Goal: Information Seeking & Learning: Learn about a topic

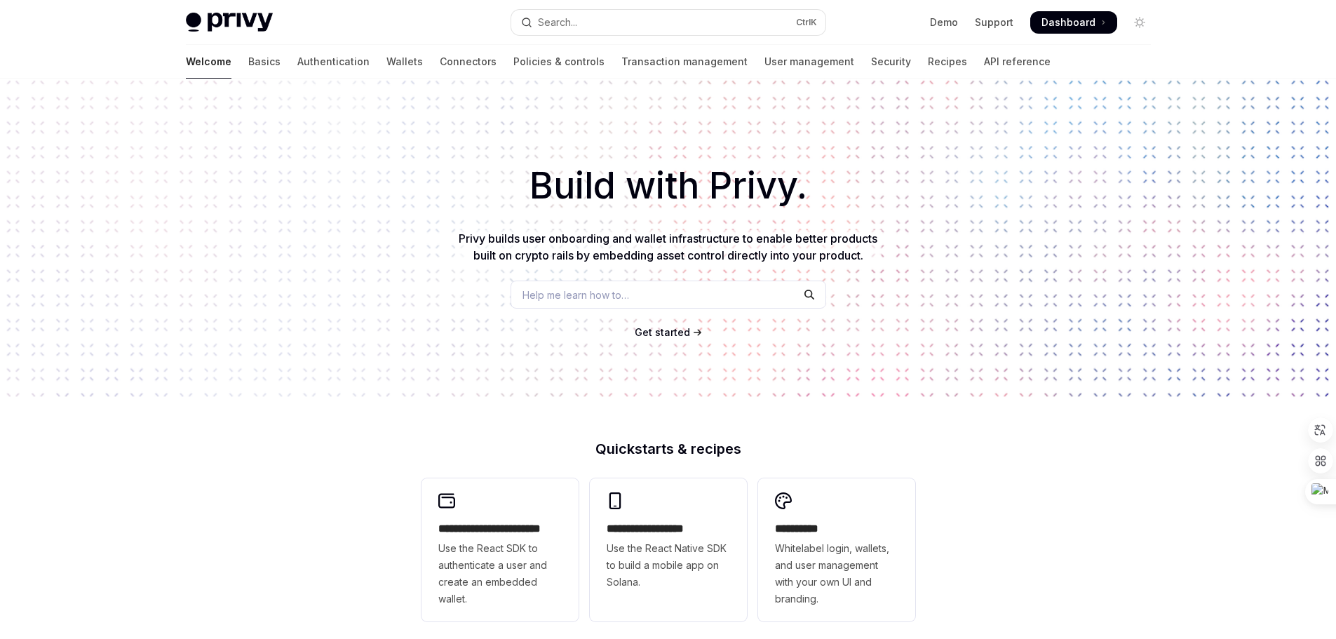
scroll to position [140, 0]
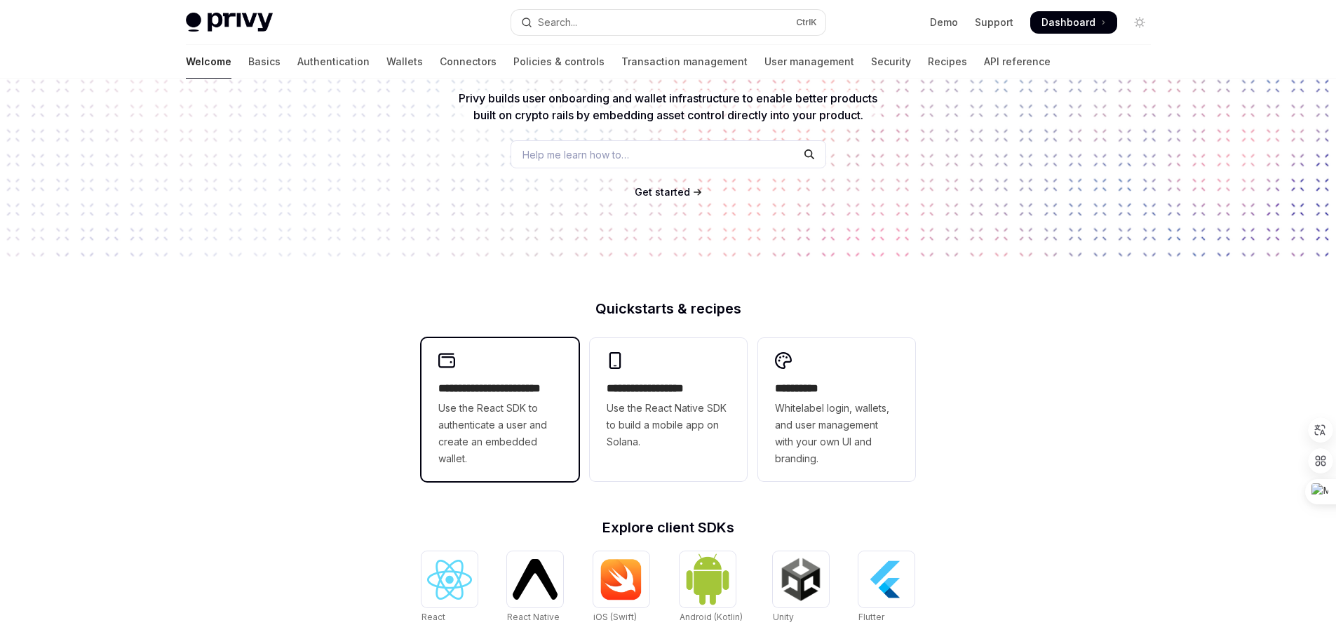
click at [513, 424] on span "Use the React SDK to authenticate a user and create an embedded wallet." at bounding box center [499, 433] width 123 height 67
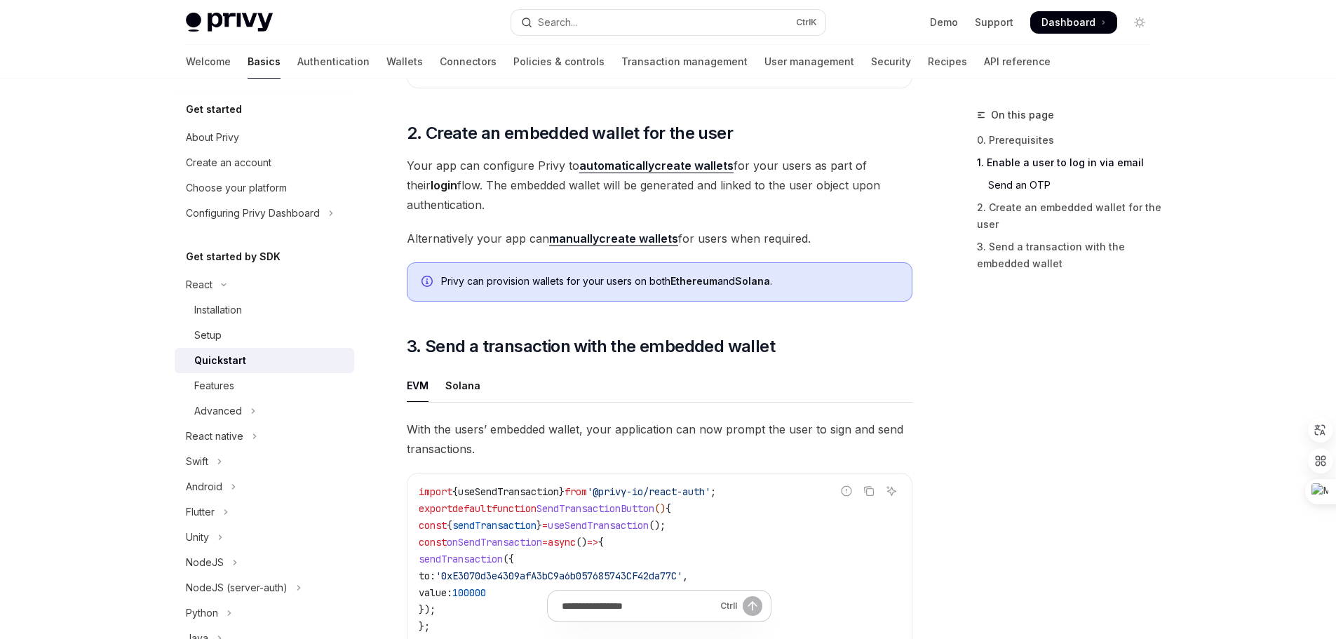
scroll to position [982, 0]
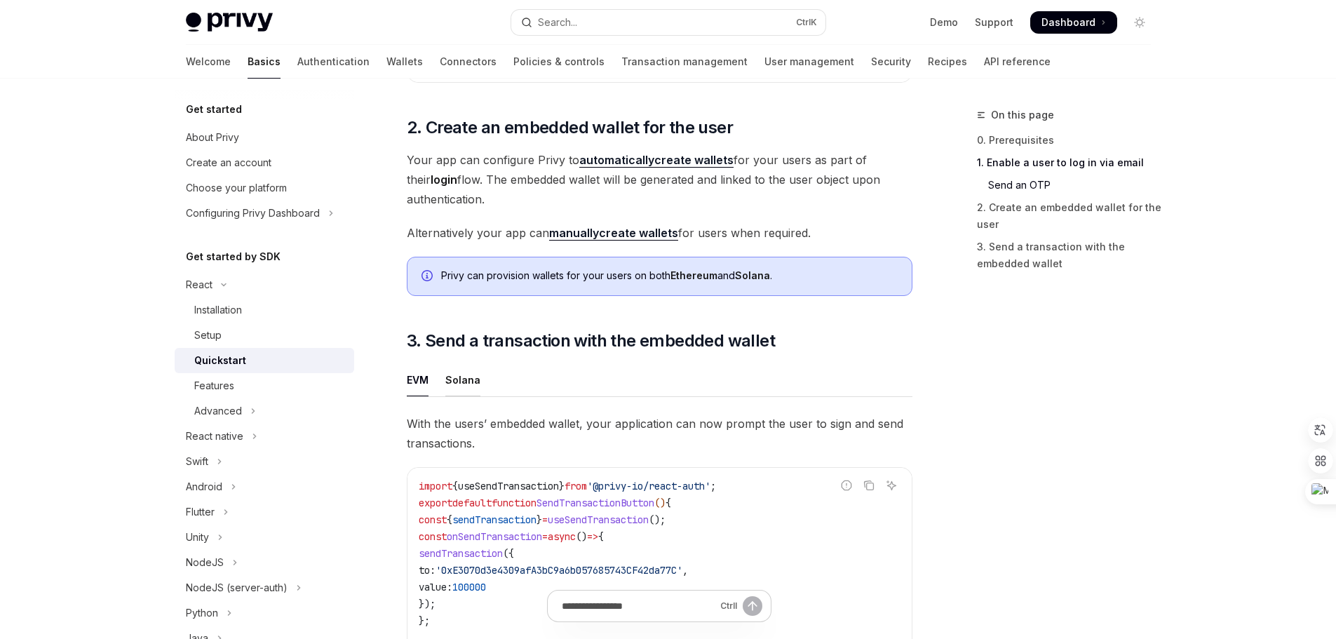
click at [467, 389] on div "Solana" at bounding box center [462, 379] width 35 height 33
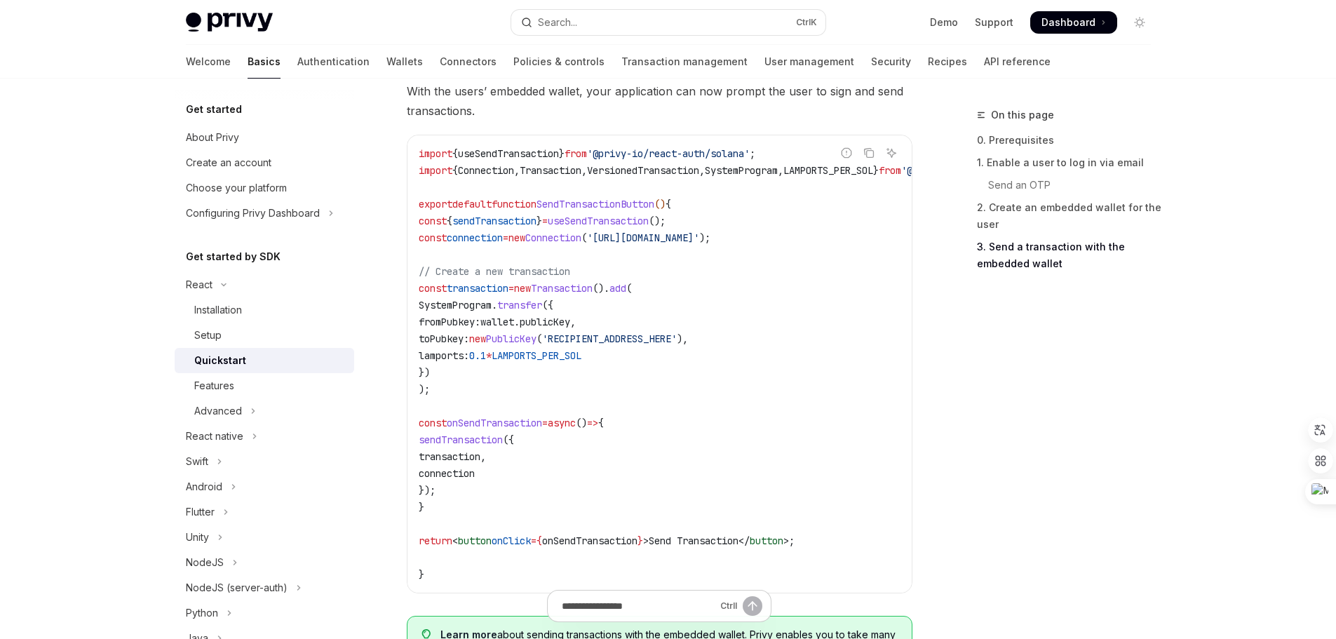
scroll to position [1309, 0]
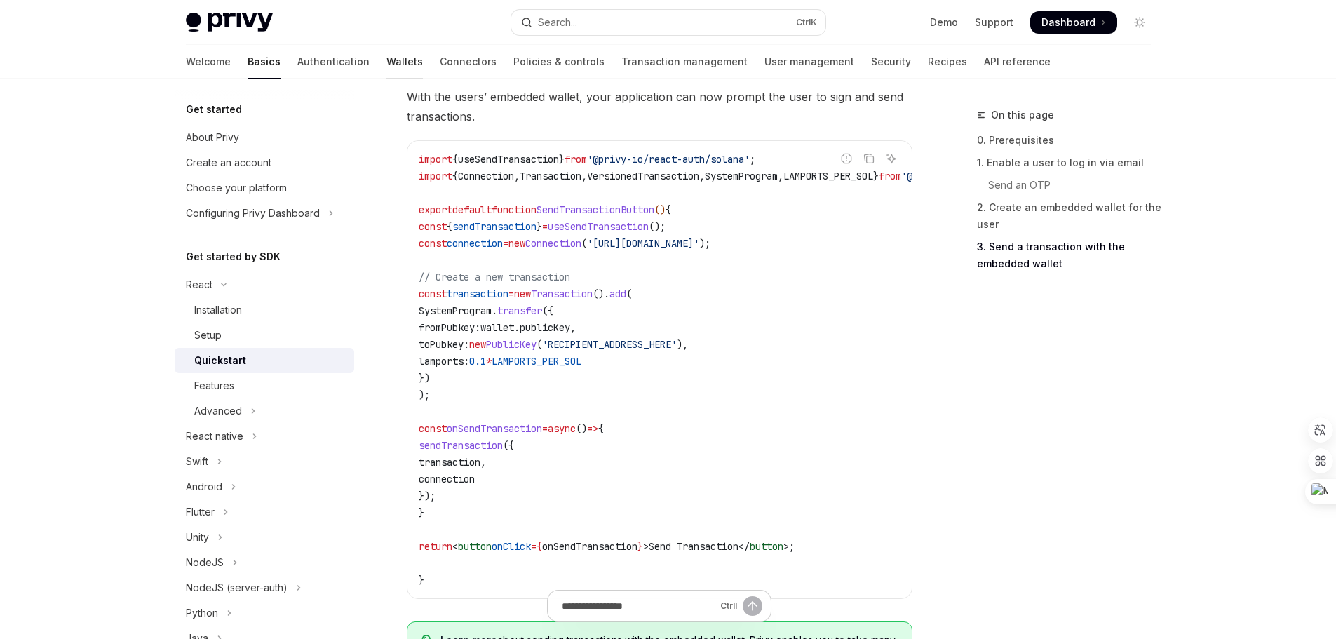
click at [387, 65] on link "Wallets" at bounding box center [405, 62] width 36 height 34
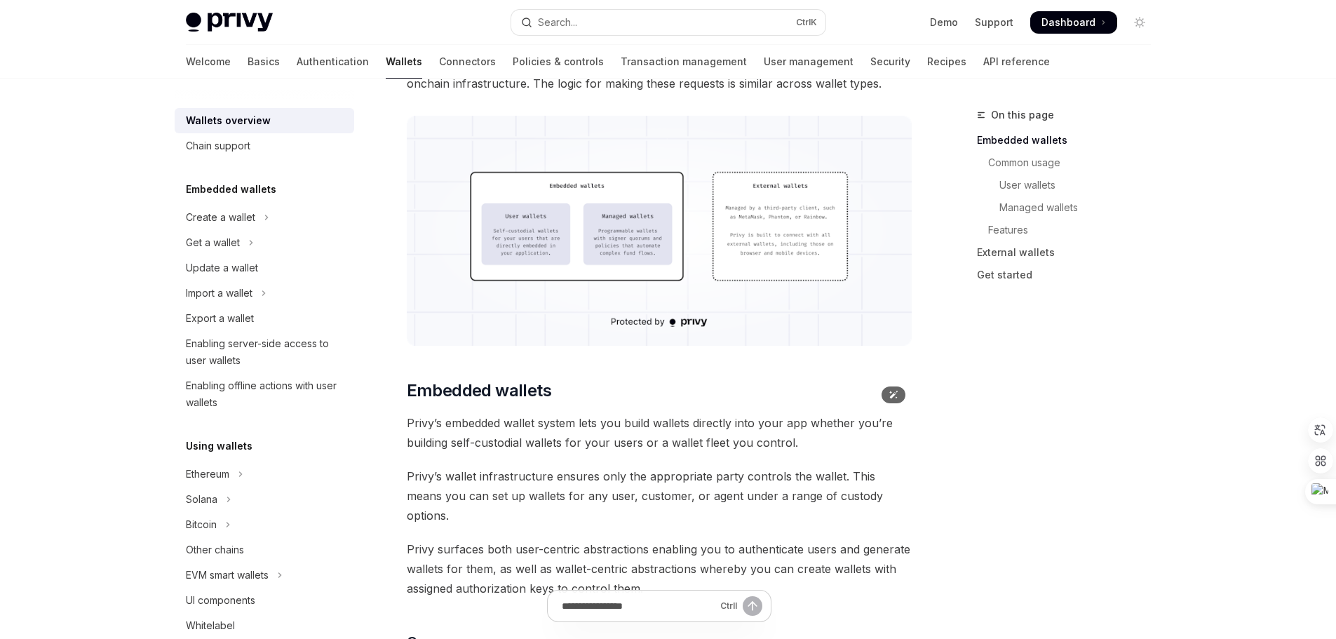
scroll to position [421, 0]
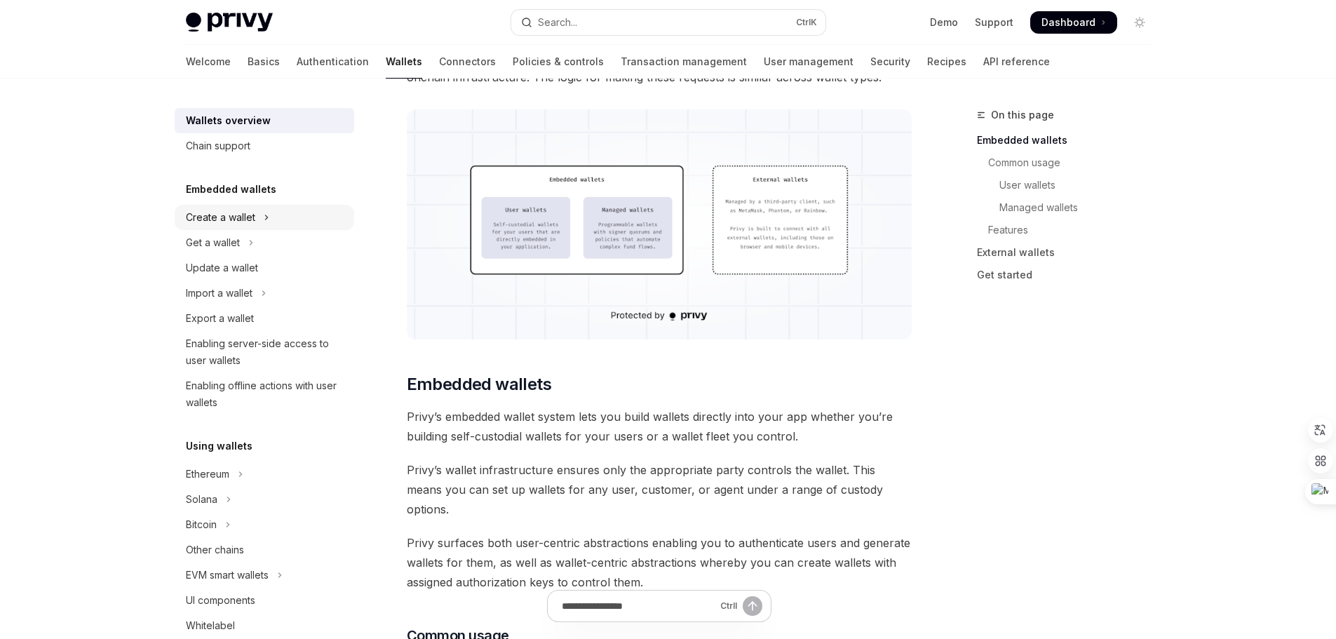
click at [255, 213] on button "Create a wallet" at bounding box center [265, 217] width 180 height 25
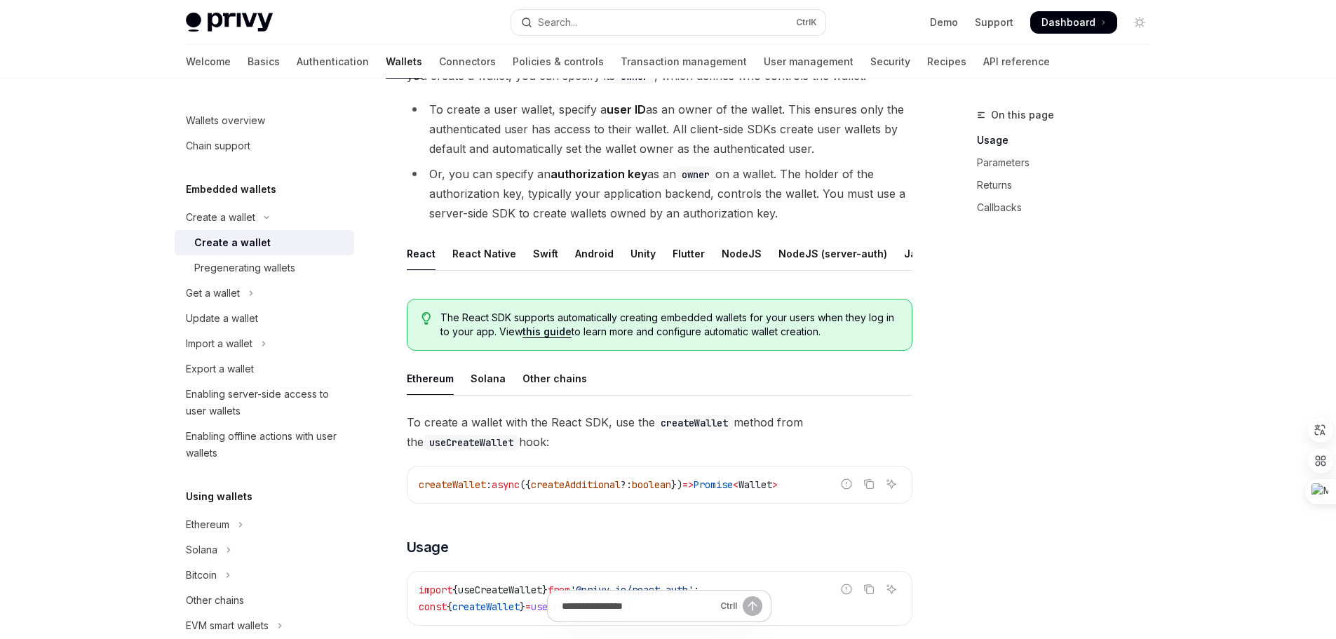
scroll to position [140, 0]
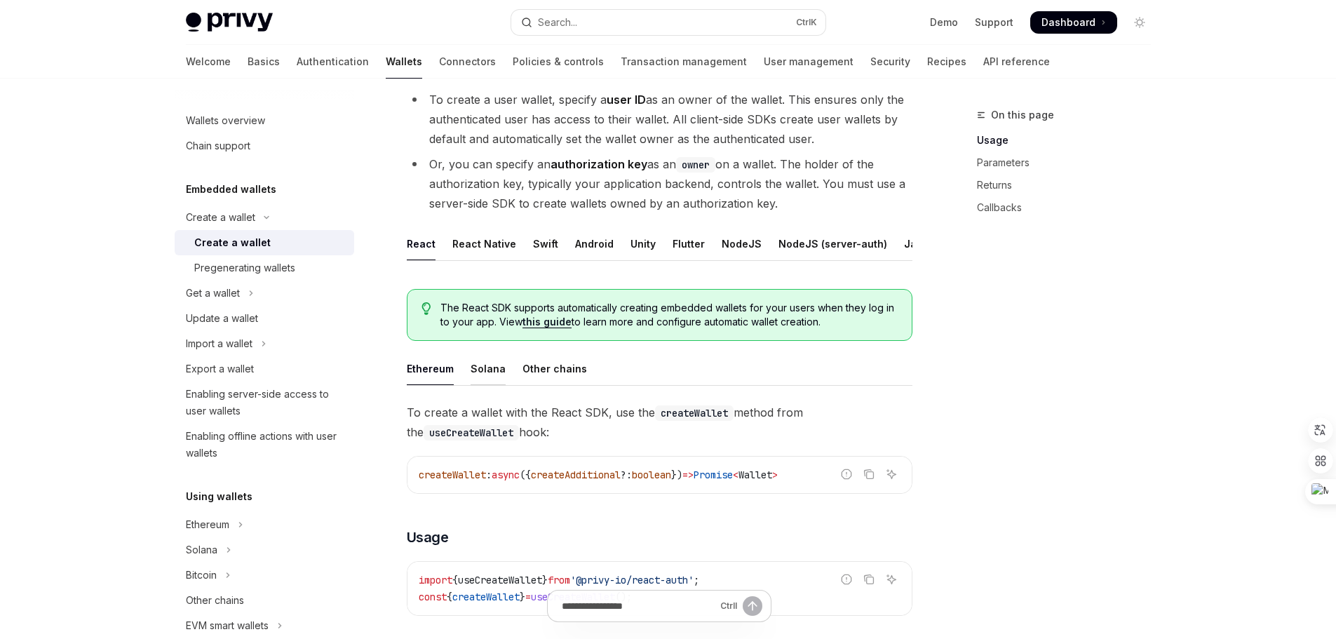
click at [471, 371] on div "Solana" at bounding box center [488, 368] width 35 height 33
type textarea "*"
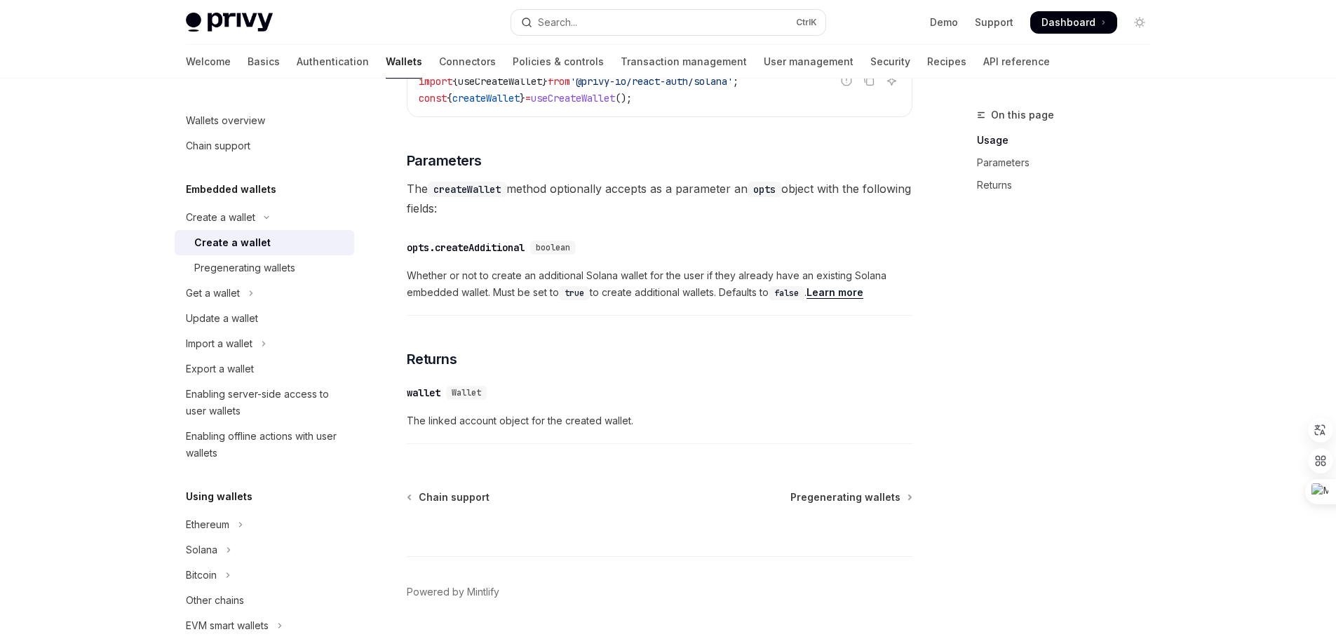
scroll to position [688, 0]
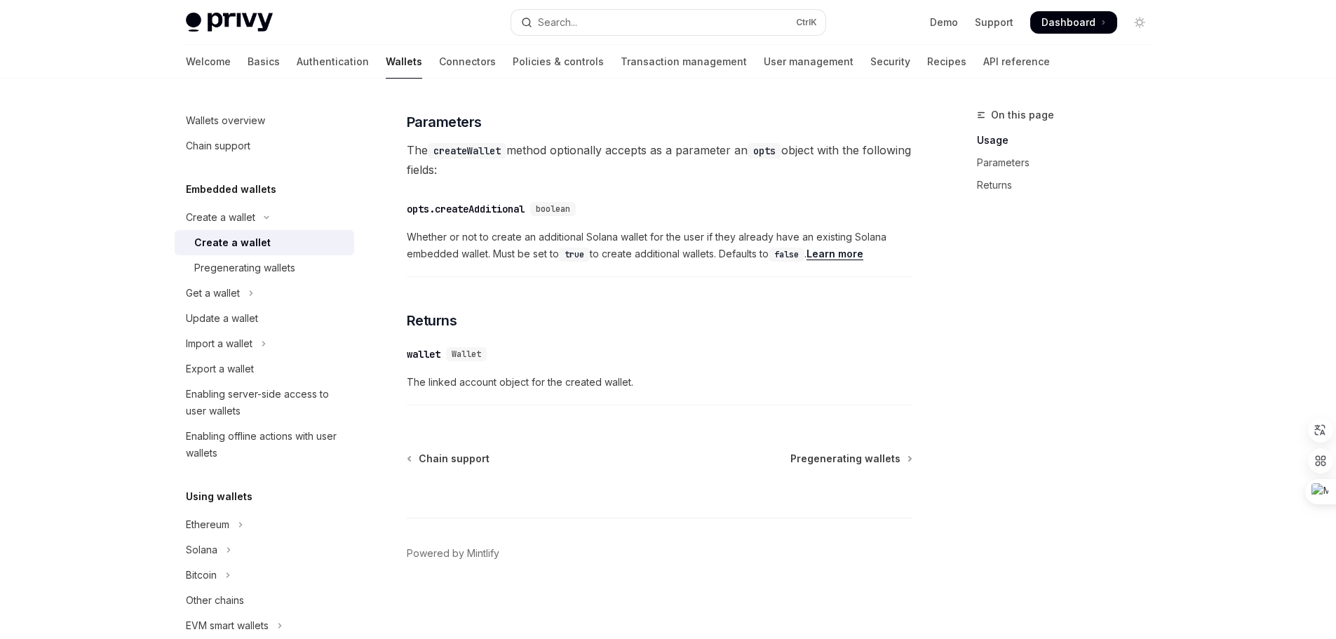
click at [461, 353] on span "Wallet" at bounding box center [466, 354] width 29 height 11
click at [465, 351] on span "Wallet" at bounding box center [466, 354] width 29 height 11
click at [593, 342] on div "​ wallet Wallet The linked account object for the created wallet." at bounding box center [660, 372] width 506 height 67
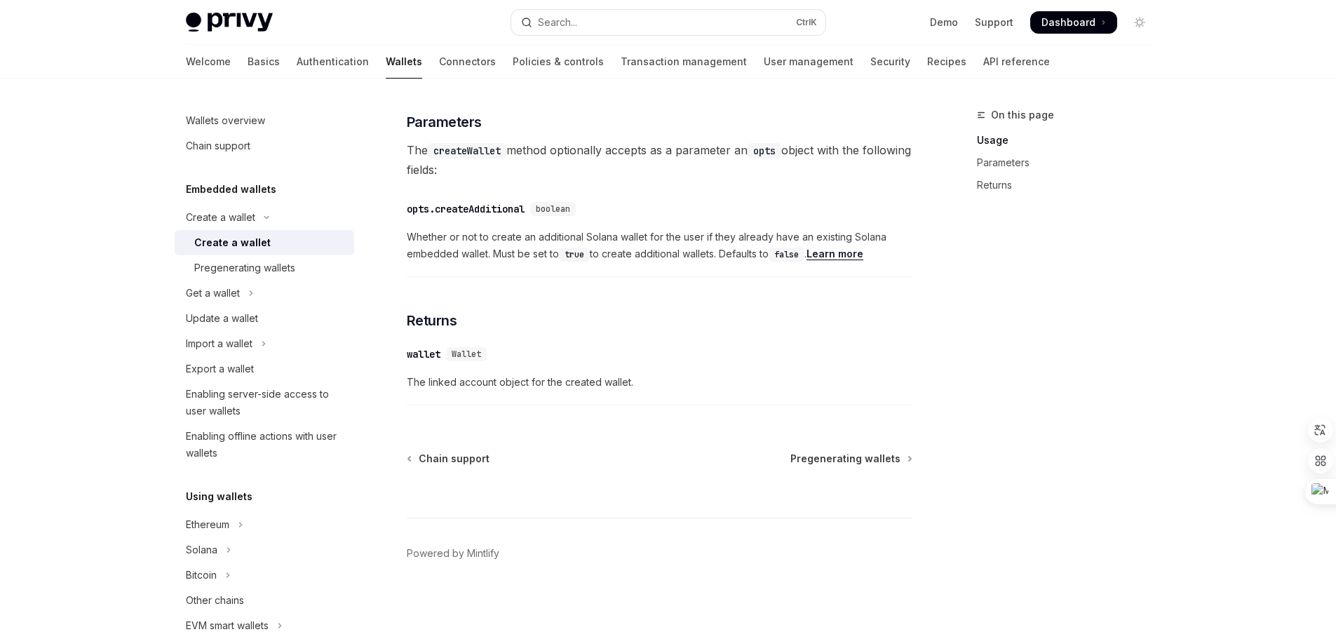
click at [459, 354] on span "Wallet" at bounding box center [466, 354] width 29 height 11
copy span "Wallet"
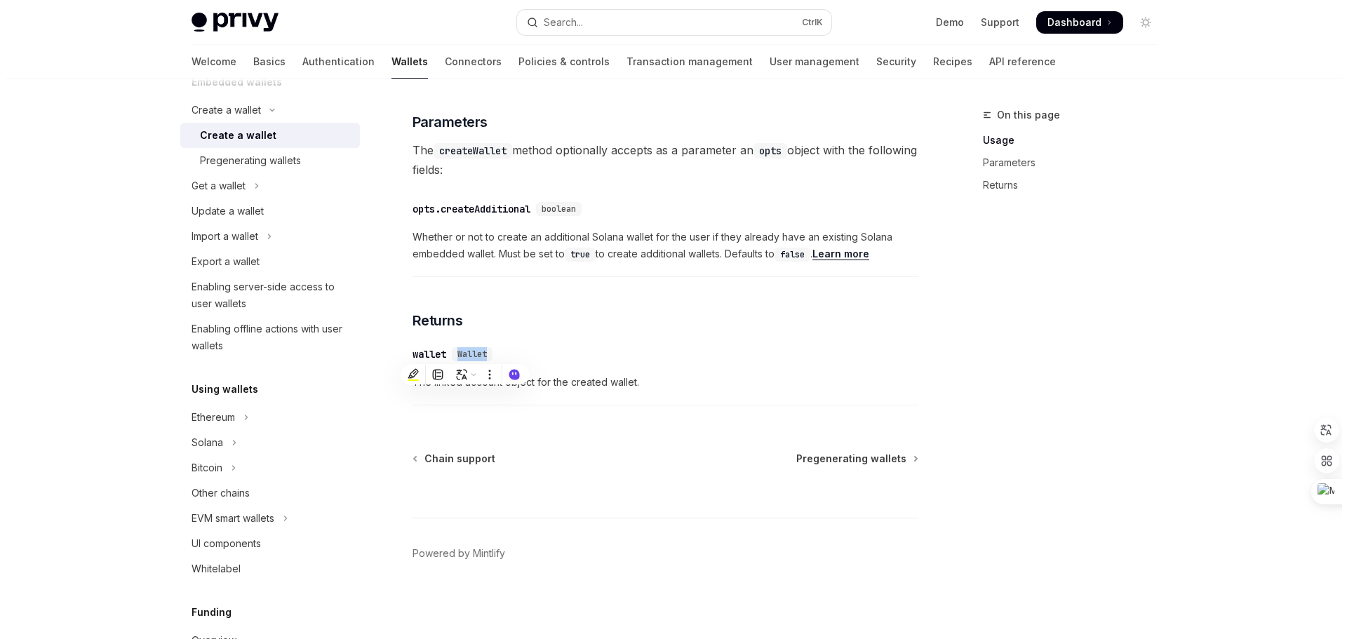
scroll to position [0, 0]
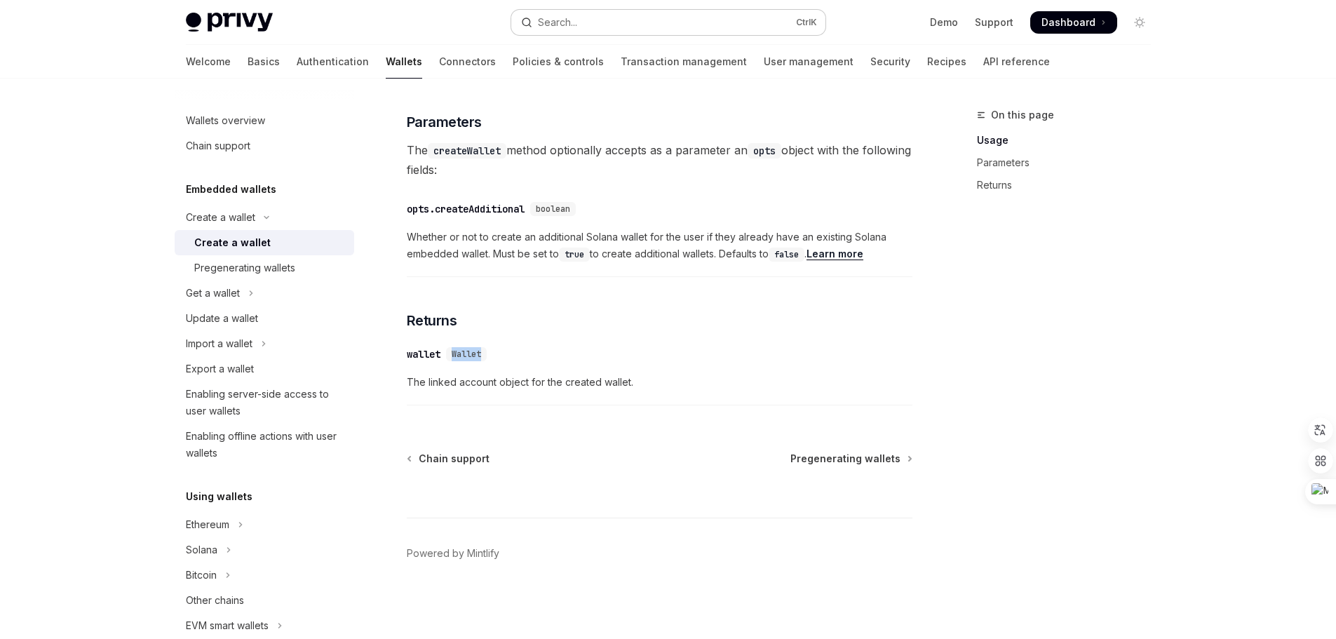
click at [579, 18] on button "Search... Ctrl K" at bounding box center [668, 22] width 314 height 25
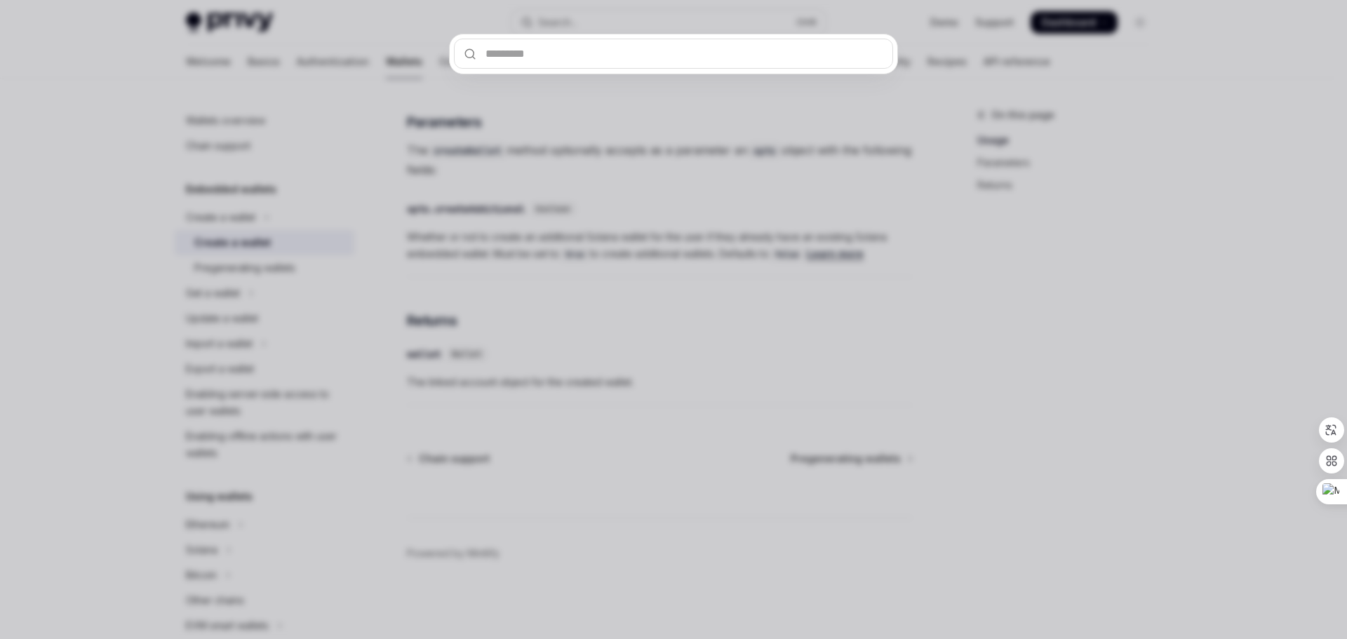
type input "******"
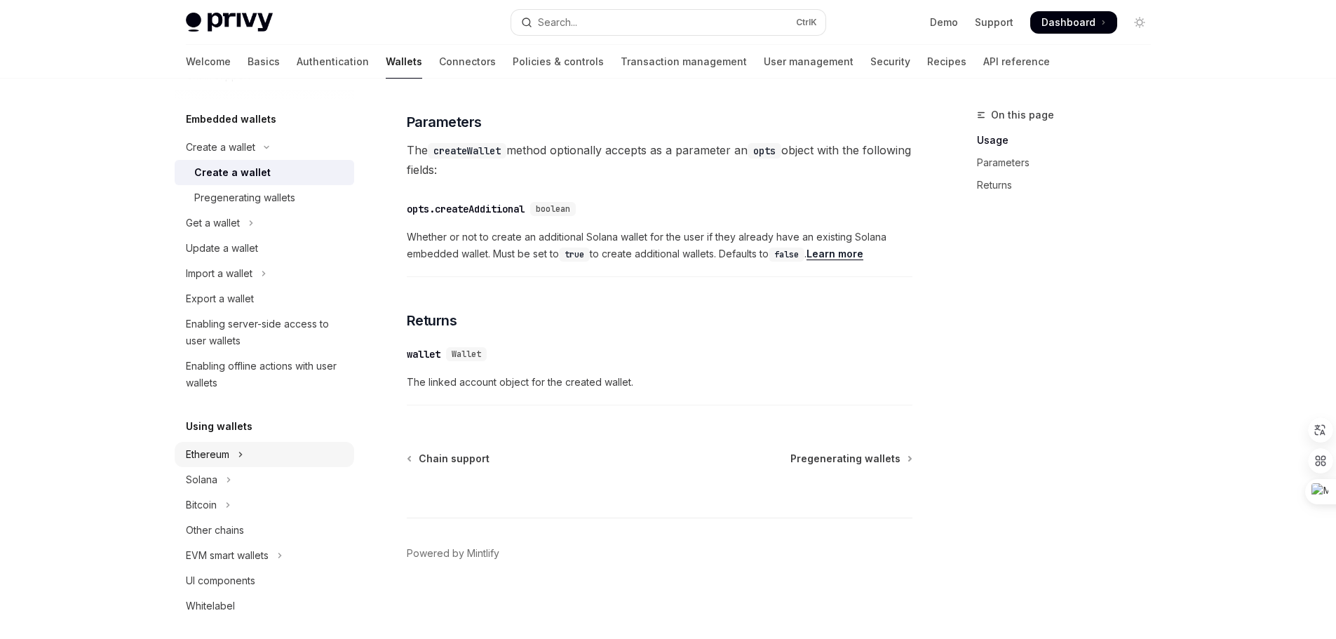
scroll to position [140, 0]
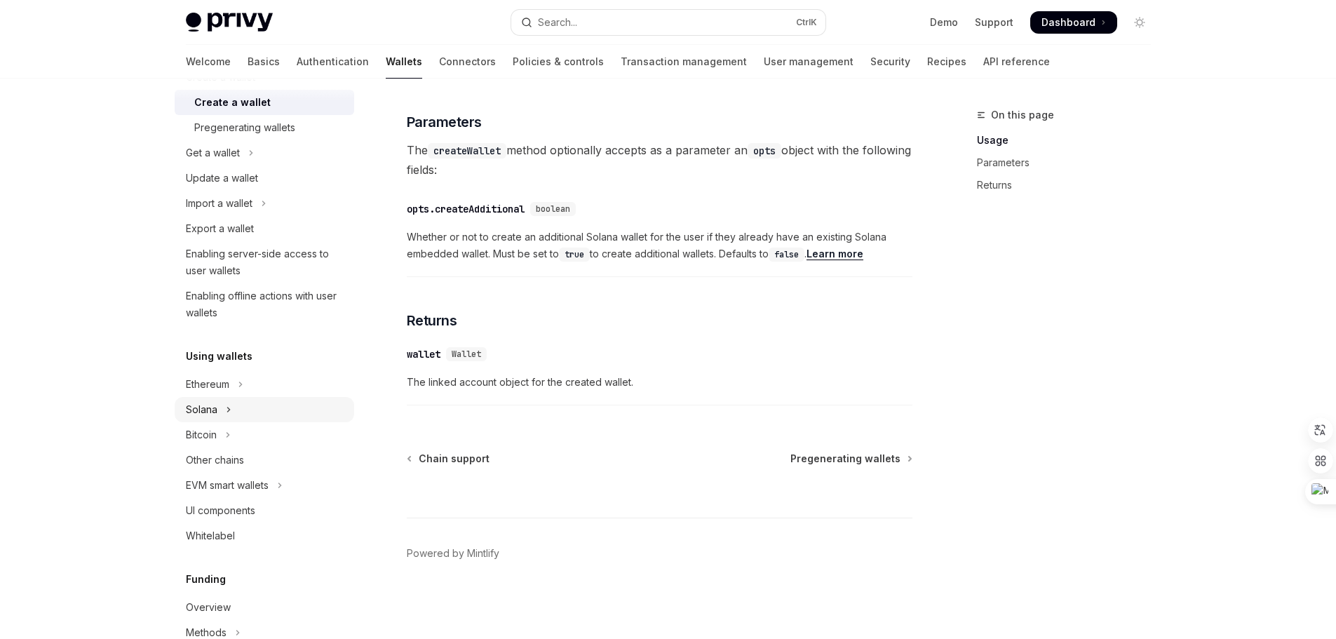
click at [208, 407] on div "Solana" at bounding box center [202, 409] width 32 height 17
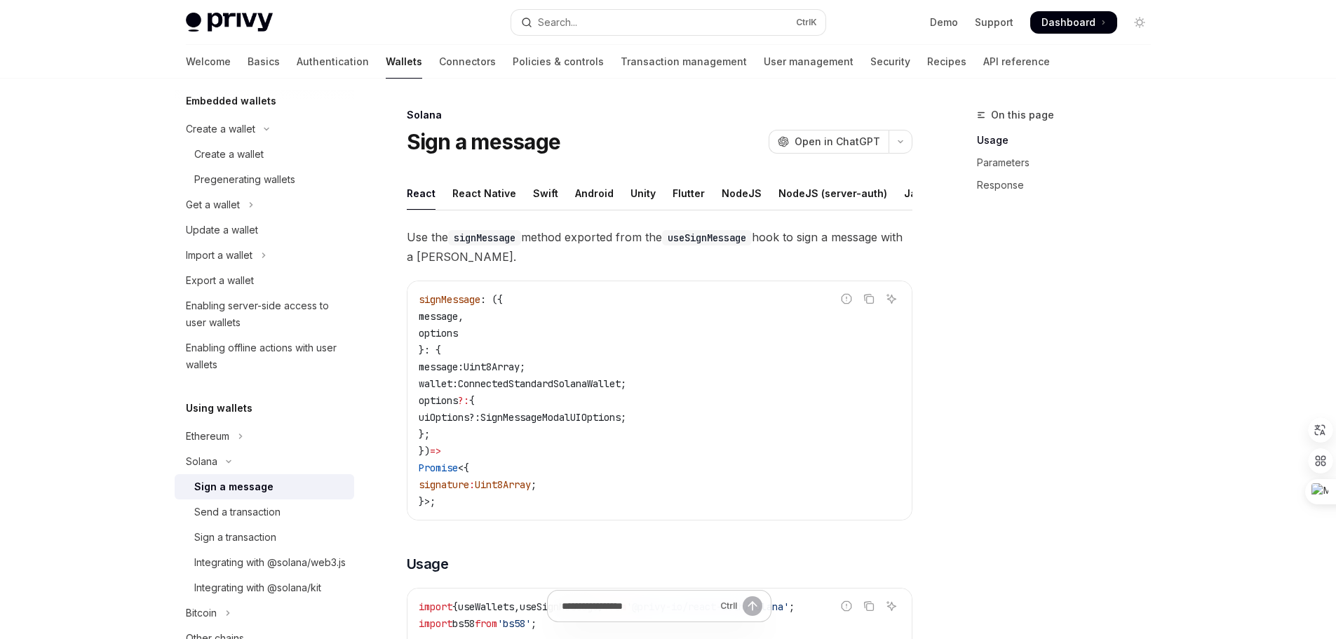
scroll to position [70, 0]
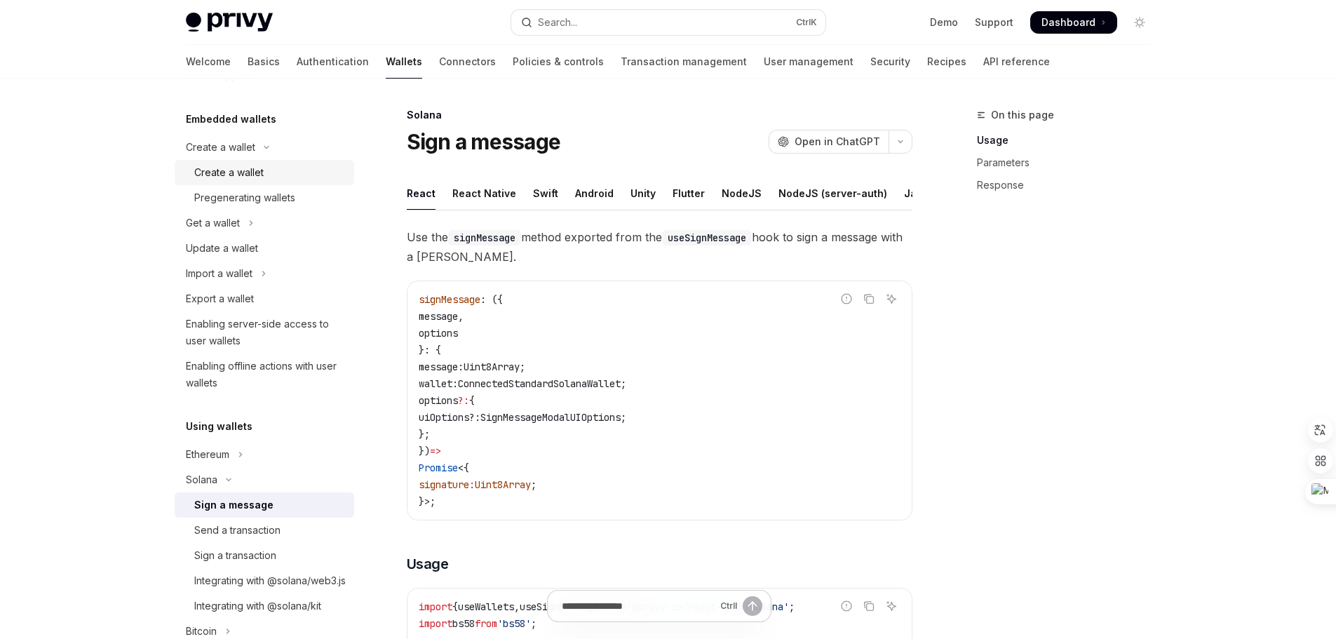
click at [231, 171] on div "Create a wallet" at bounding box center [228, 172] width 69 height 17
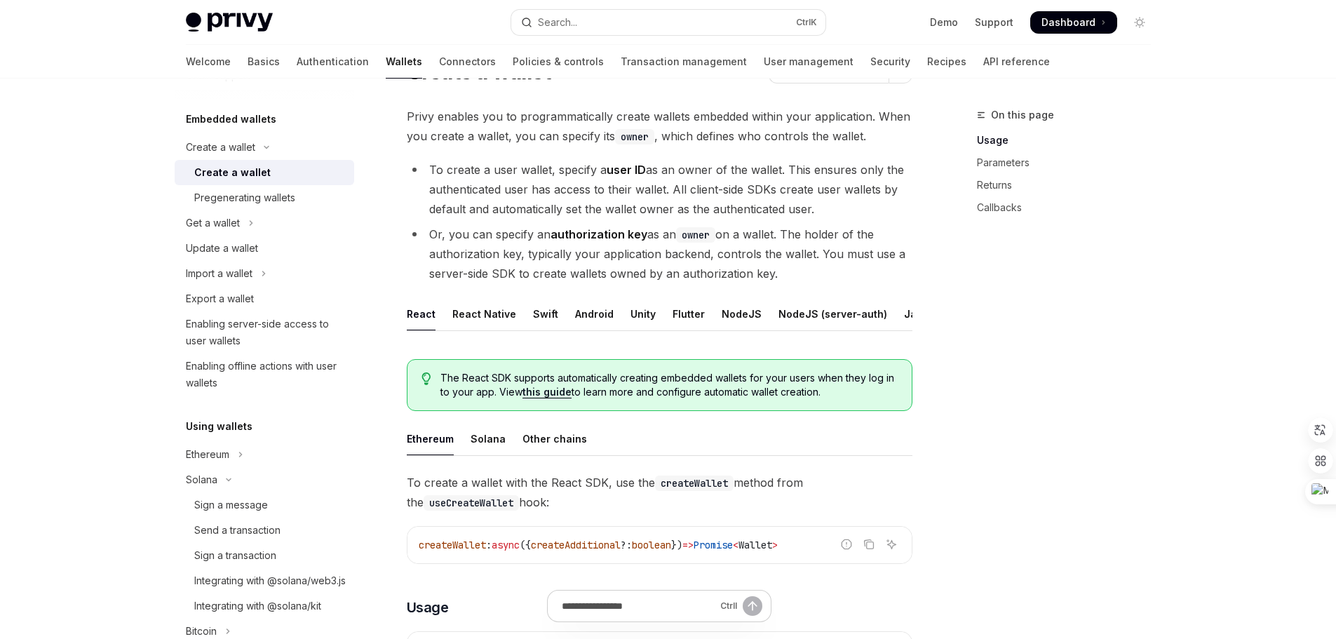
scroll to position [140, 0]
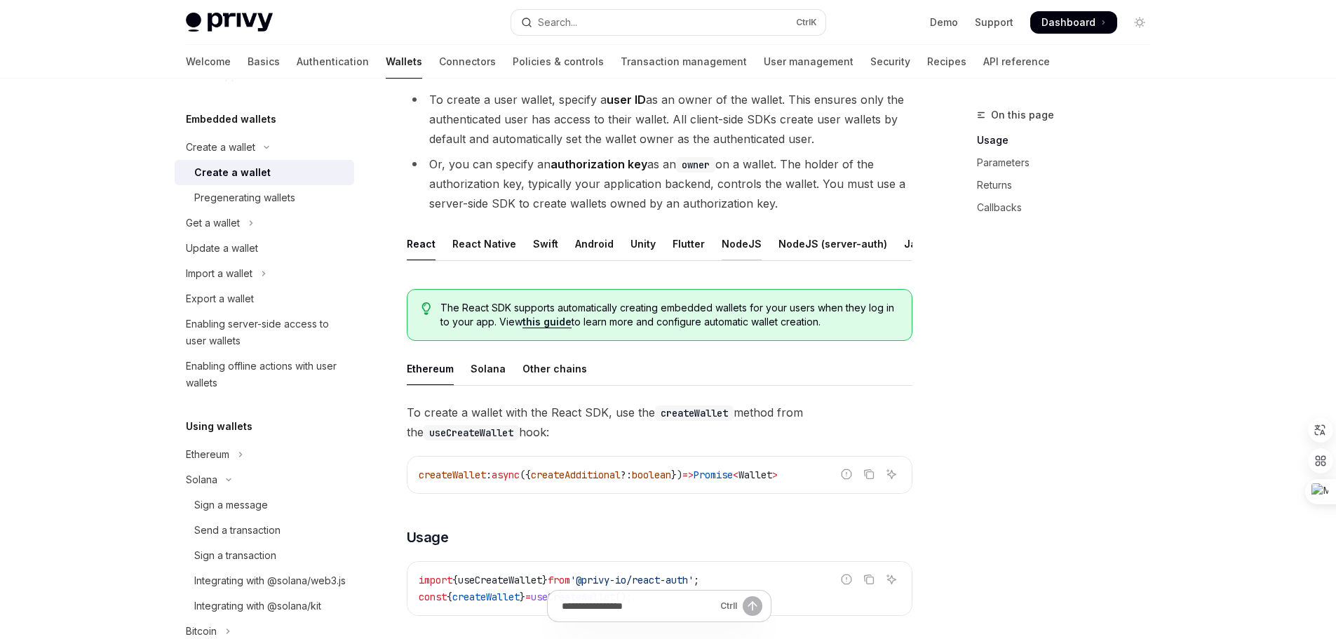
click at [733, 245] on div "NodeJS" at bounding box center [742, 243] width 40 height 33
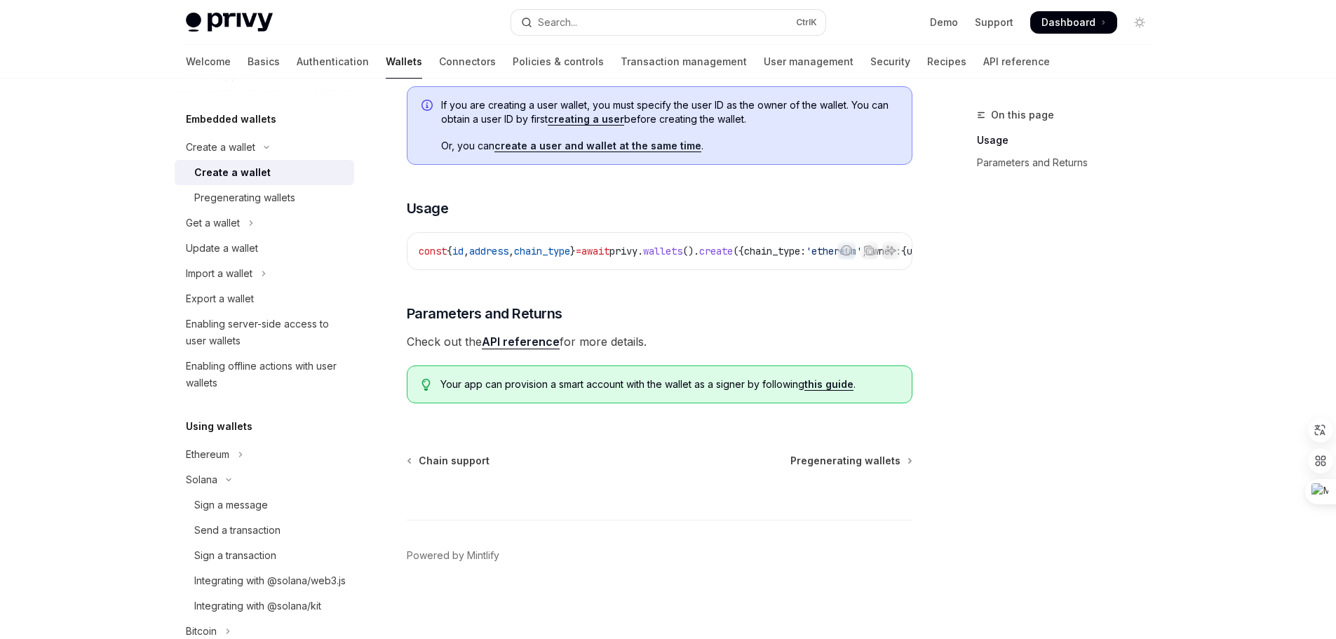
scroll to position [403, 0]
click at [516, 340] on link "API reference" at bounding box center [521, 340] width 78 height 15
type textarea "*"
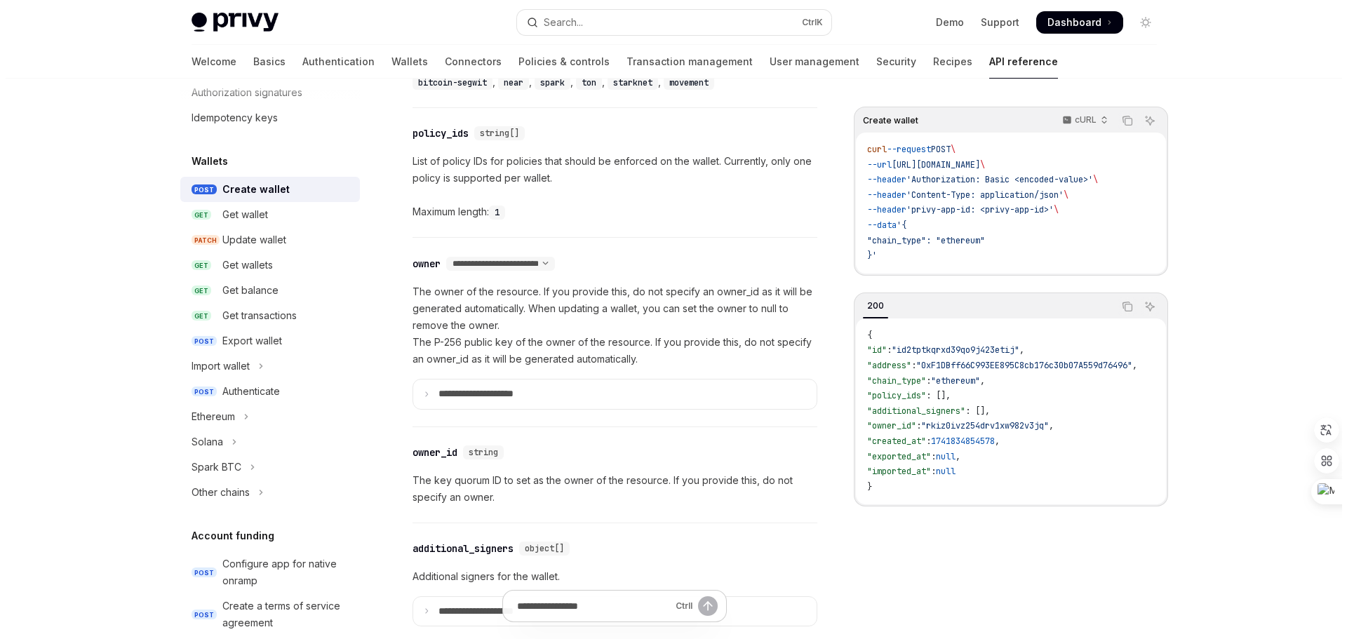
scroll to position [701, 0]
click at [586, 24] on button "Search... Ctrl K" at bounding box center [668, 22] width 314 height 25
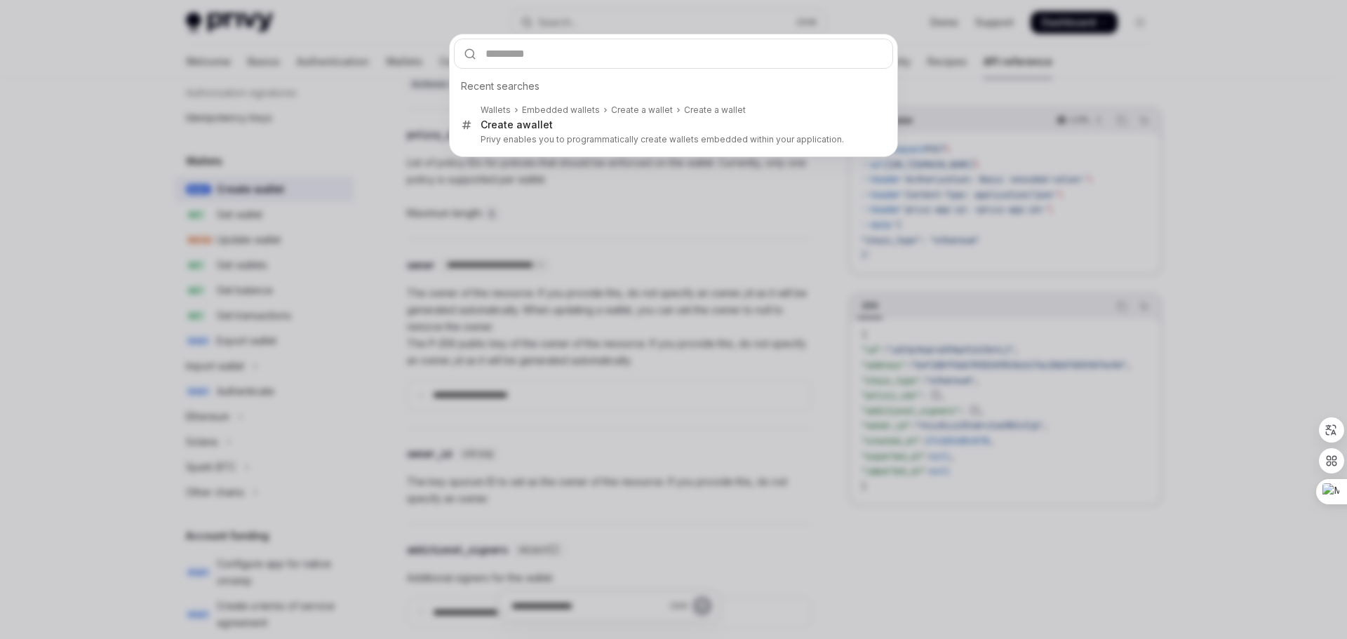
type input "**********"
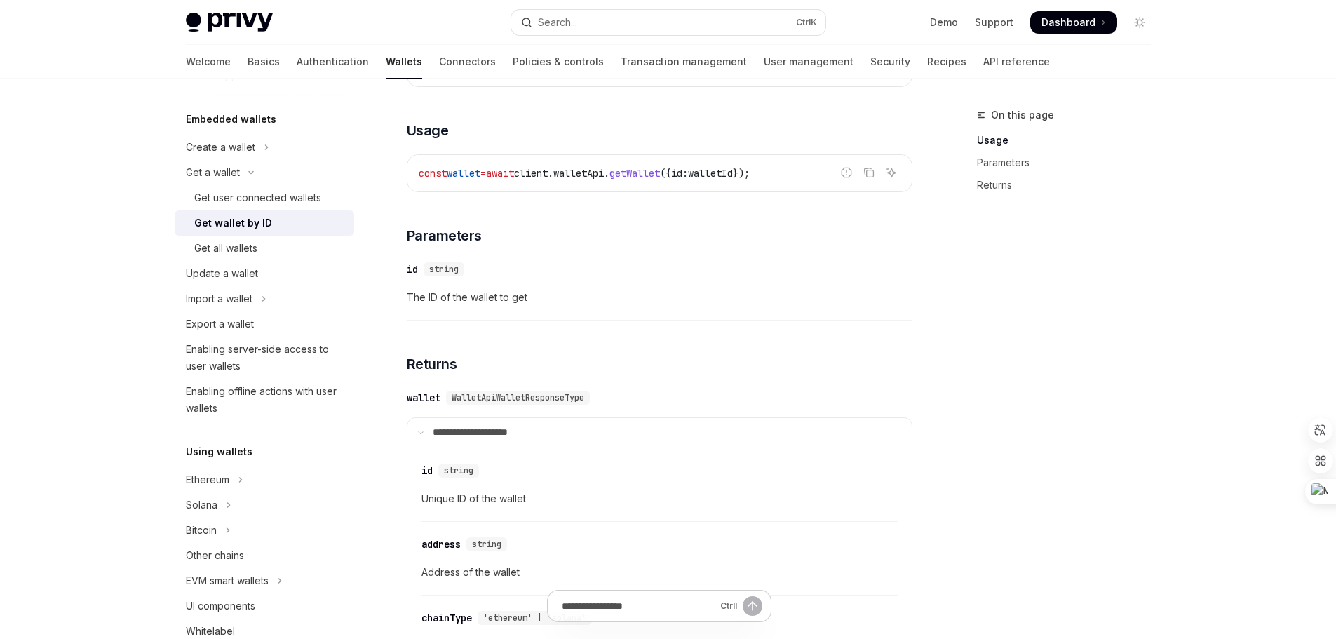
scroll to position [382, 0]
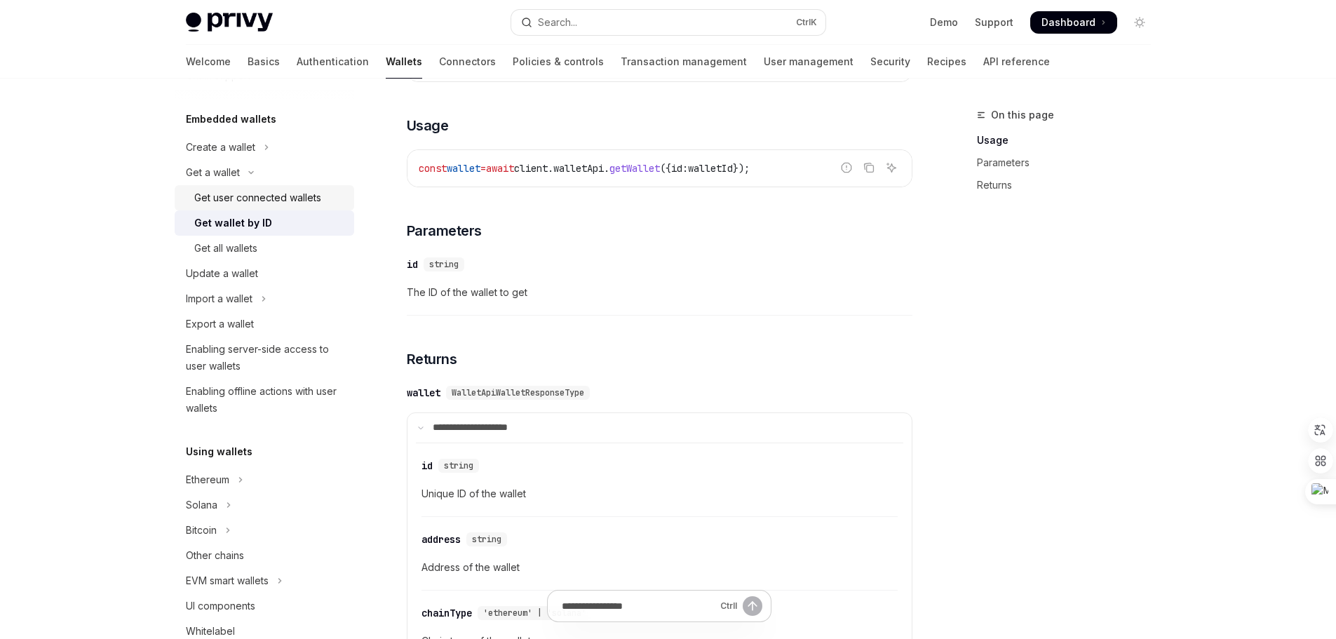
click at [234, 199] on div "Get user connected wallets" at bounding box center [257, 197] width 127 height 17
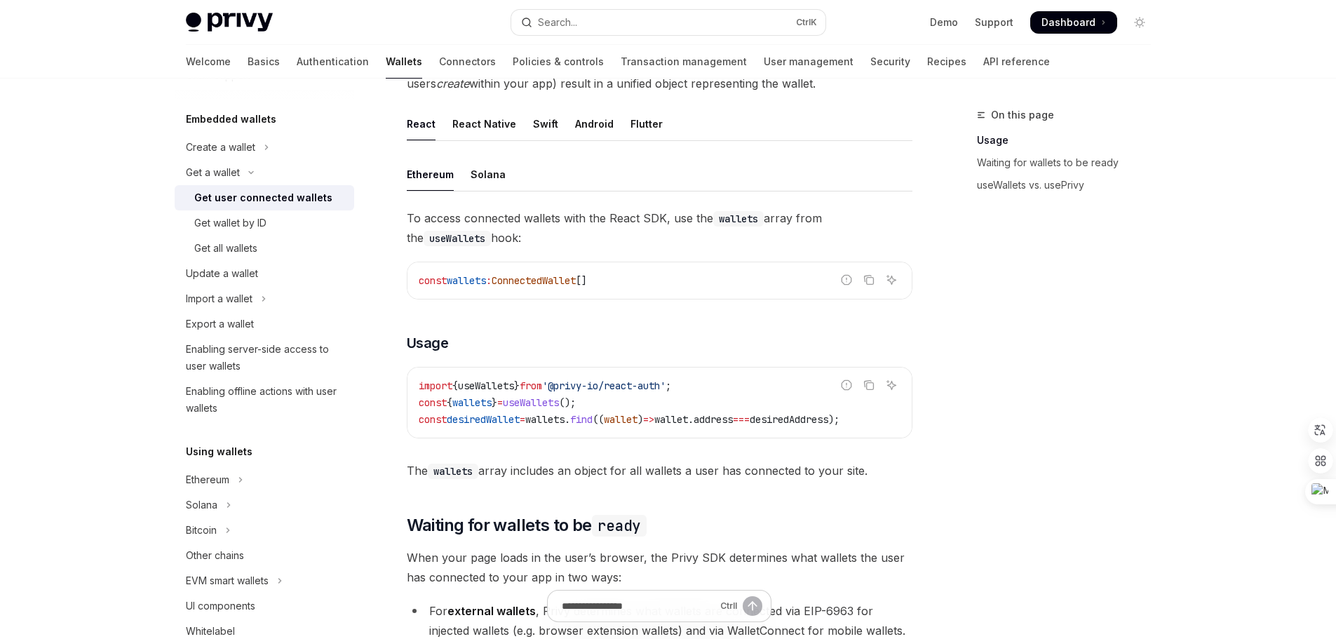
scroll to position [281, 0]
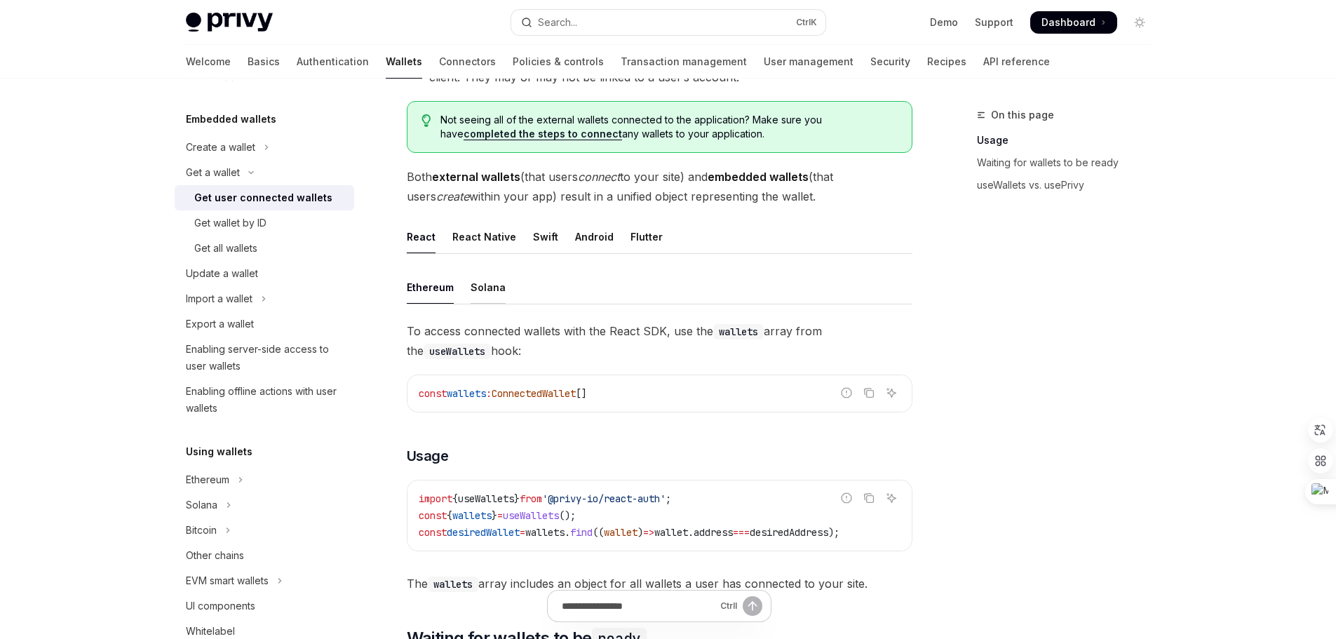
click at [481, 295] on div "Solana" at bounding box center [488, 287] width 35 height 33
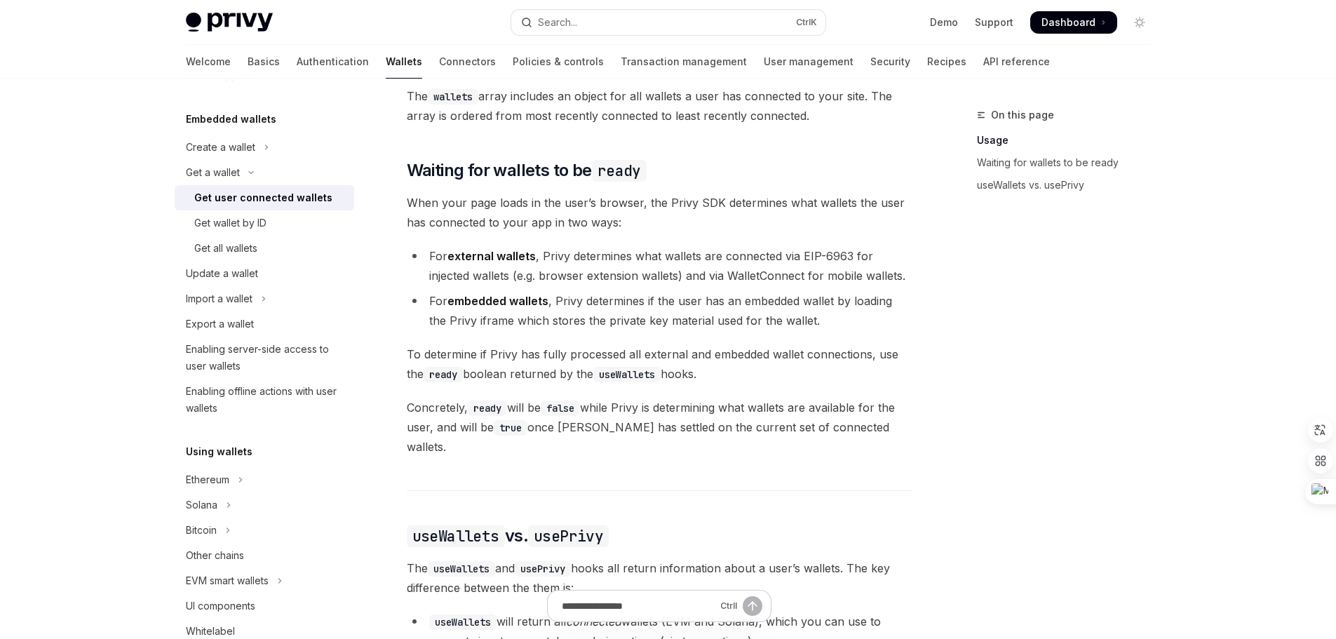
scroll to position [772, 0]
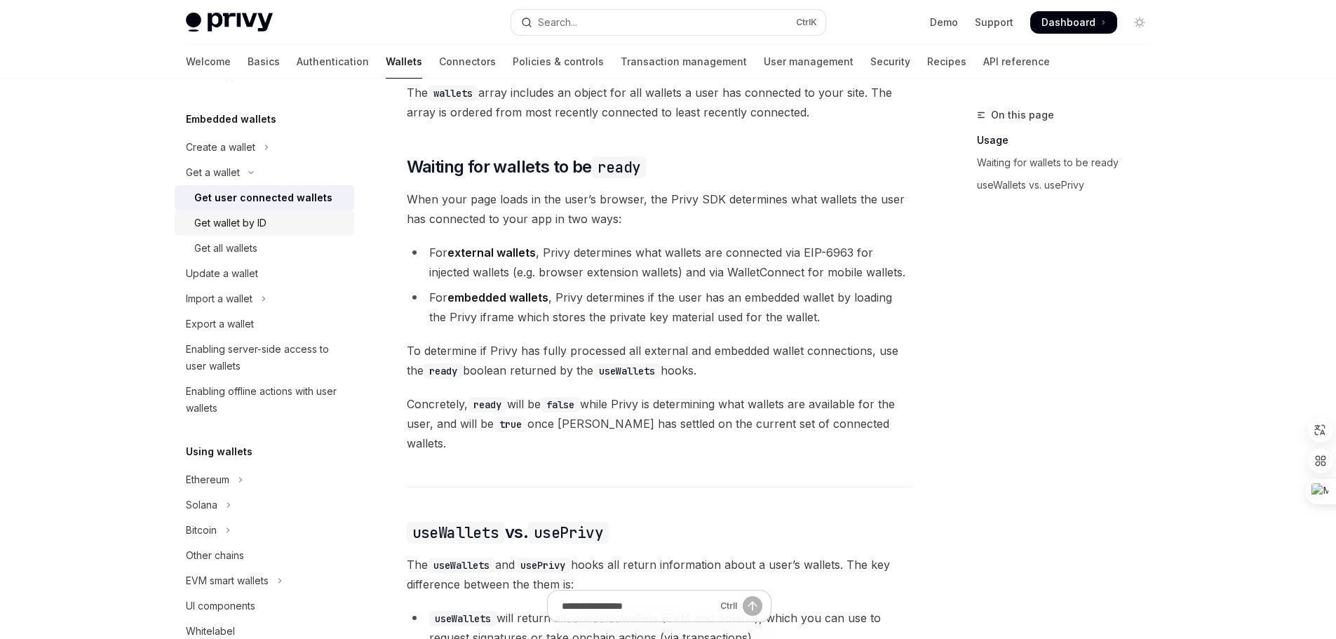
click at [239, 222] on div "Get wallet by ID" at bounding box center [230, 223] width 72 height 17
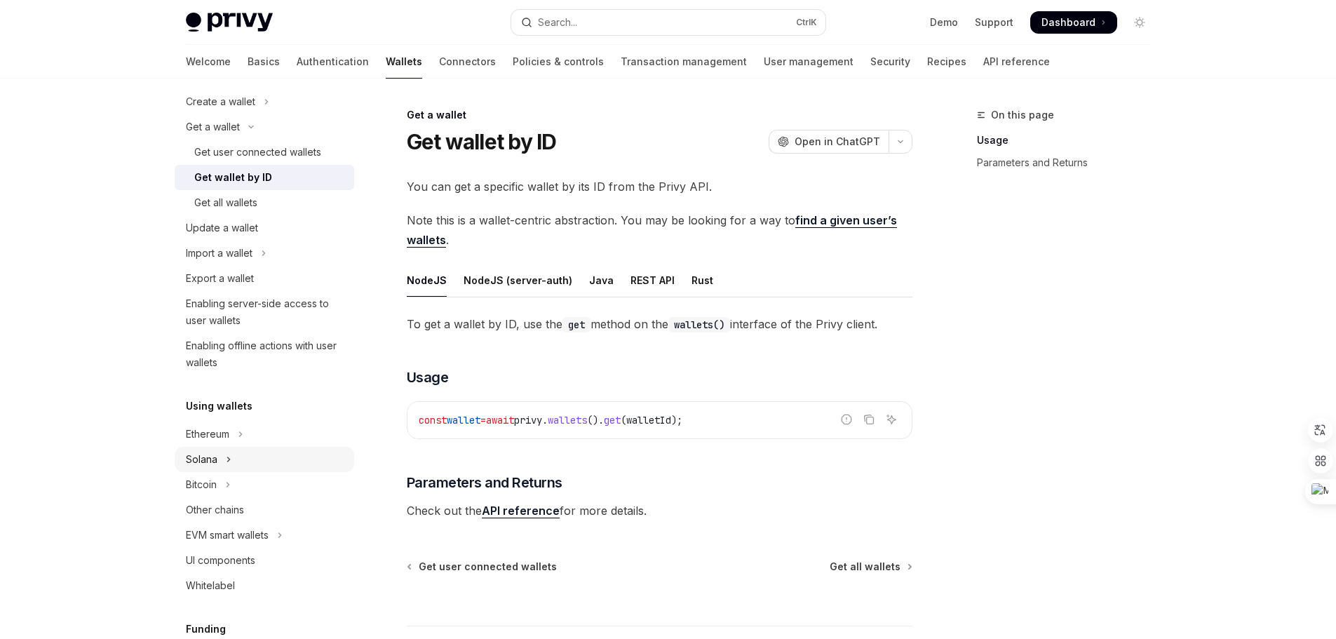
scroll to position [140, 0]
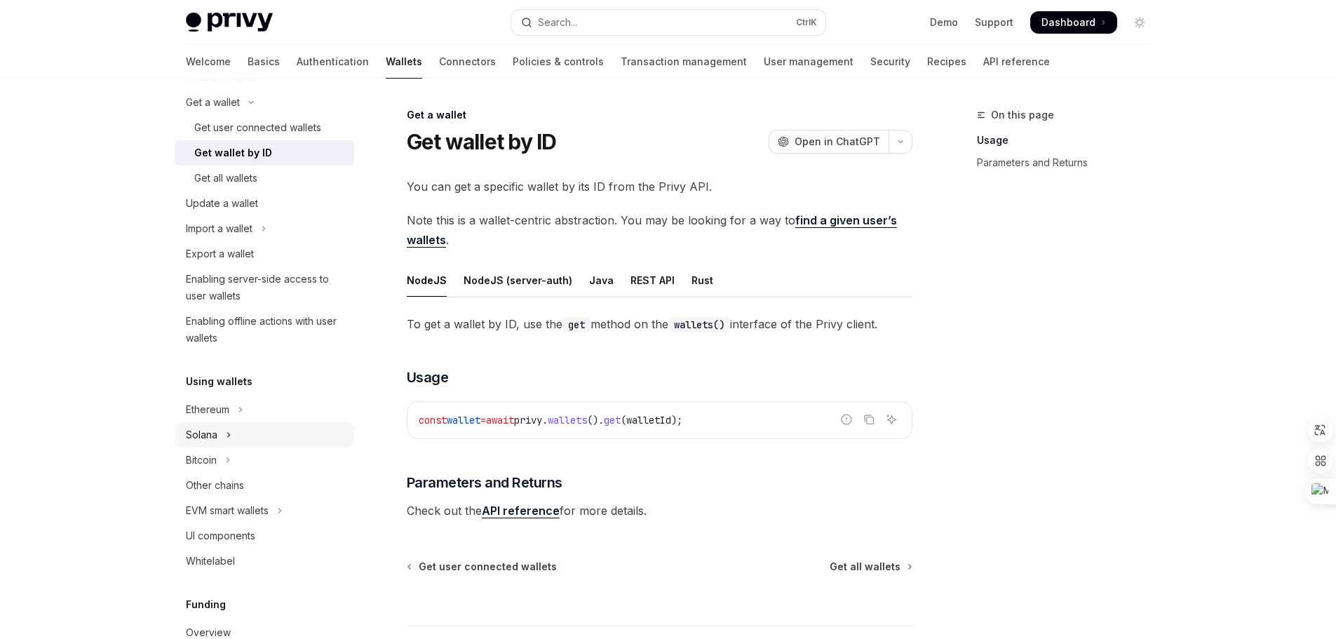
click at [219, 431] on button "Solana" at bounding box center [265, 434] width 180 height 25
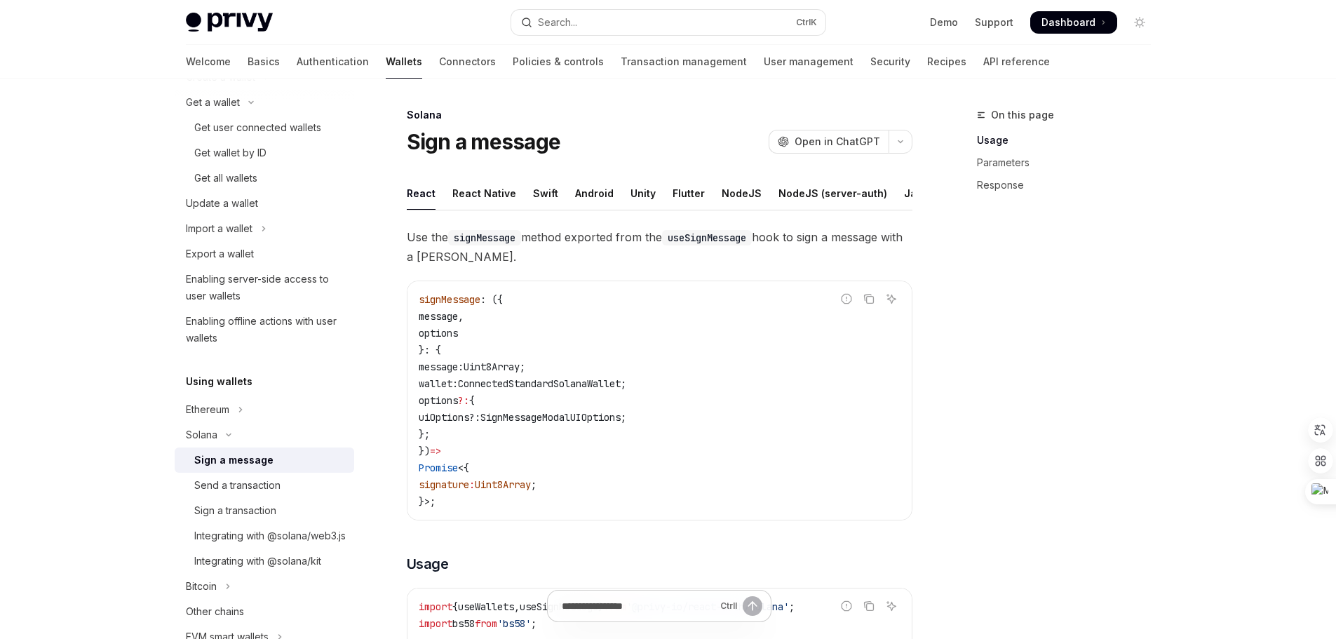
scroll to position [70, 0]
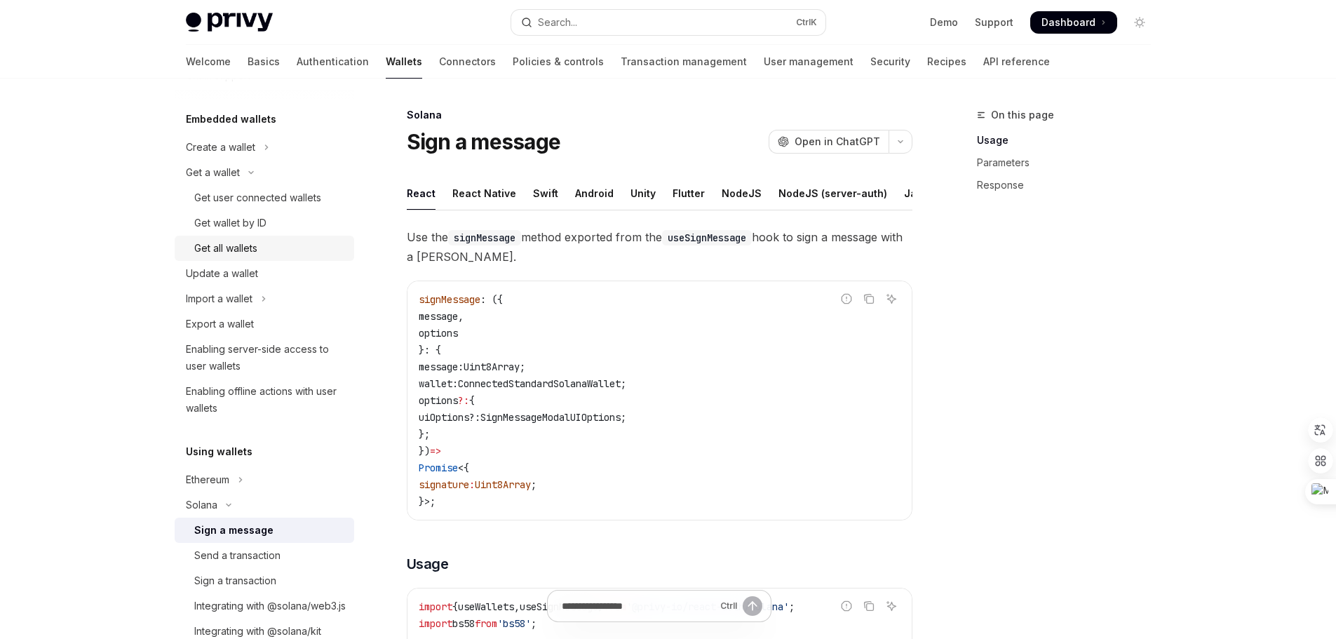
click at [241, 249] on div "Get all wallets" at bounding box center [225, 248] width 63 height 17
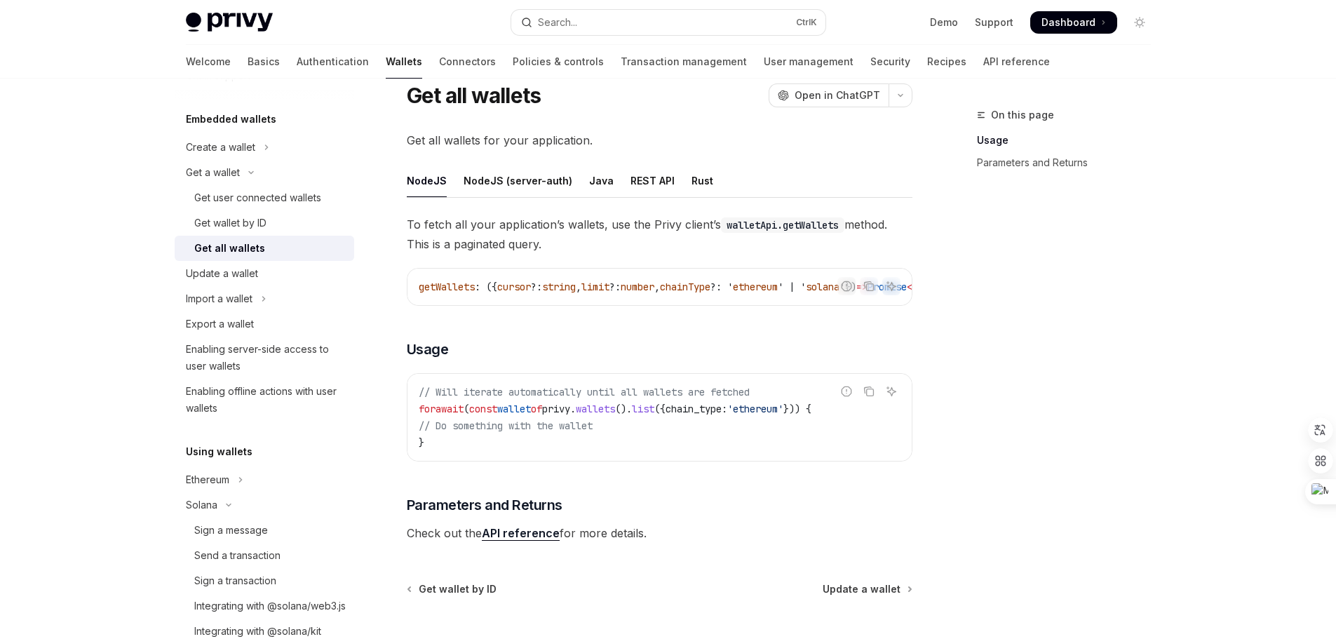
scroll to position [42, 0]
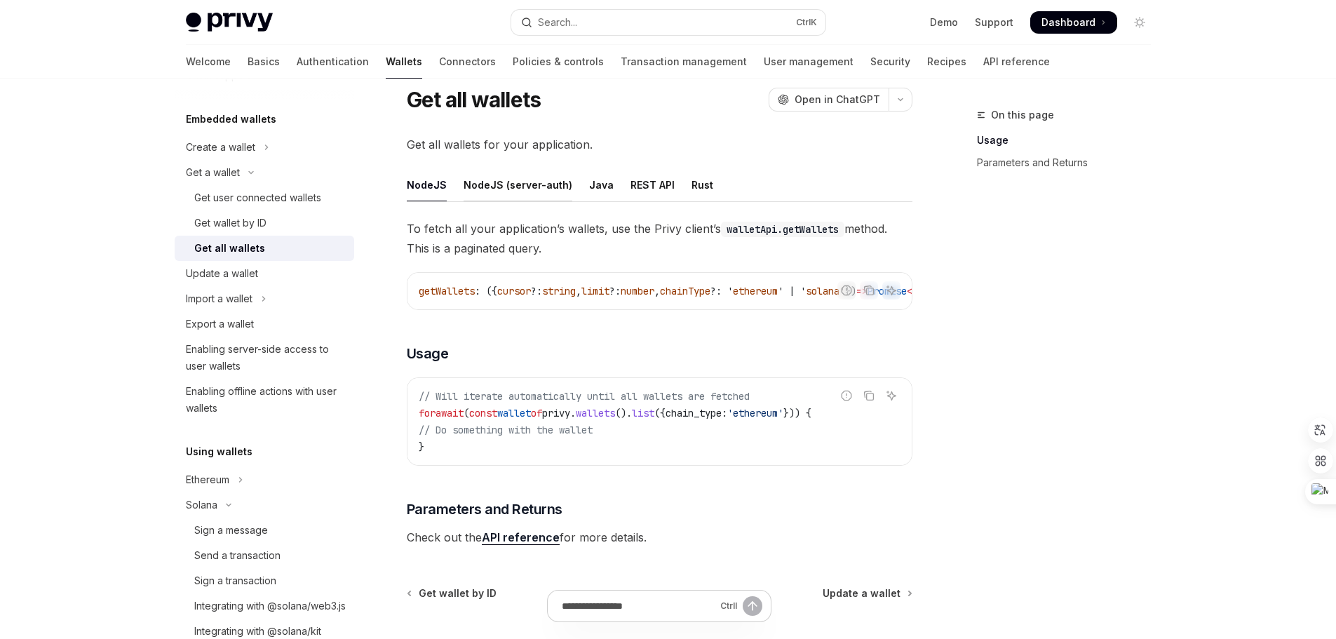
click at [500, 184] on div "NodeJS (server-auth)" at bounding box center [518, 184] width 109 height 33
type textarea "*"
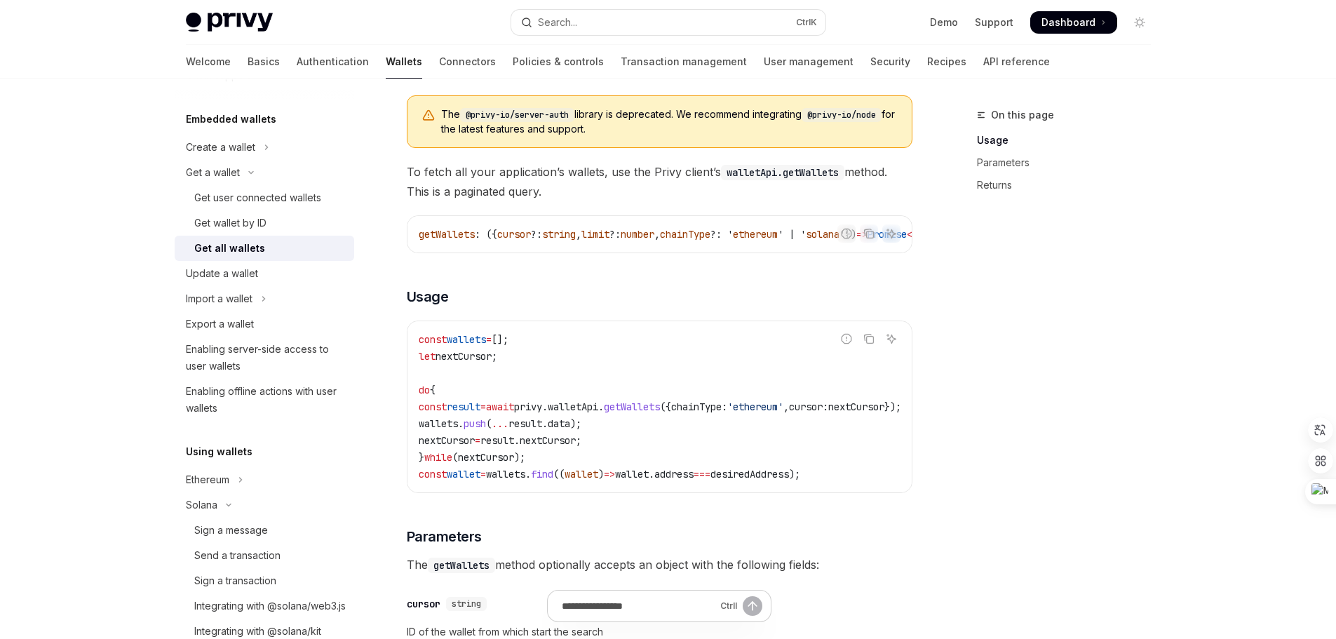
scroll to position [182, 0]
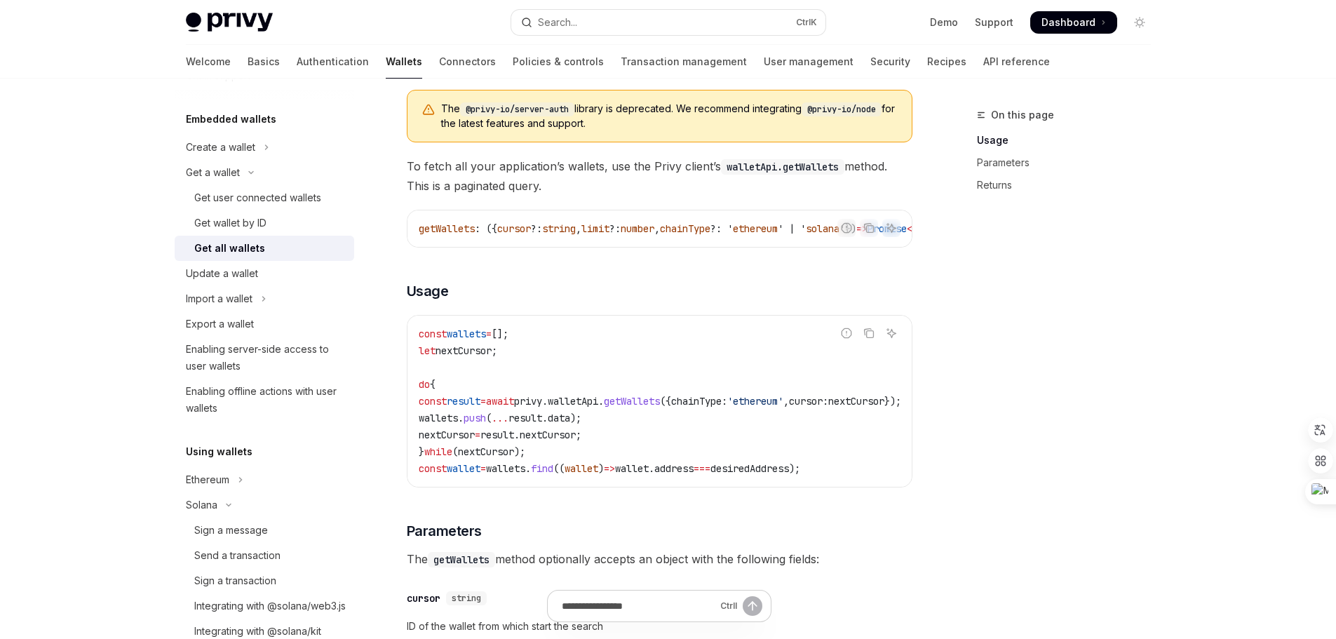
drag, startPoint x: 742, startPoint y: 510, endPoint x: 810, endPoint y: 516, distance: 67.6
click at [810, 516] on div "The @privy-io/server-auth library is deprecated. We recommend integrating @priv…" at bounding box center [660, 542] width 506 height 927
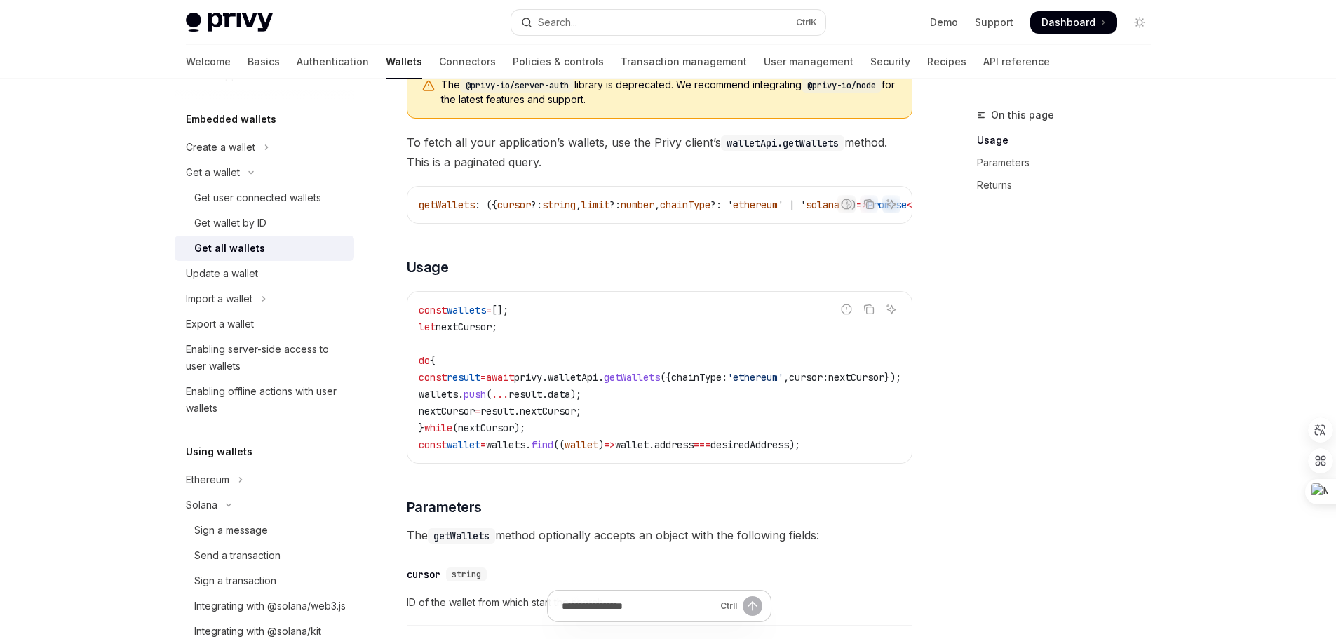
scroll to position [210, 0]
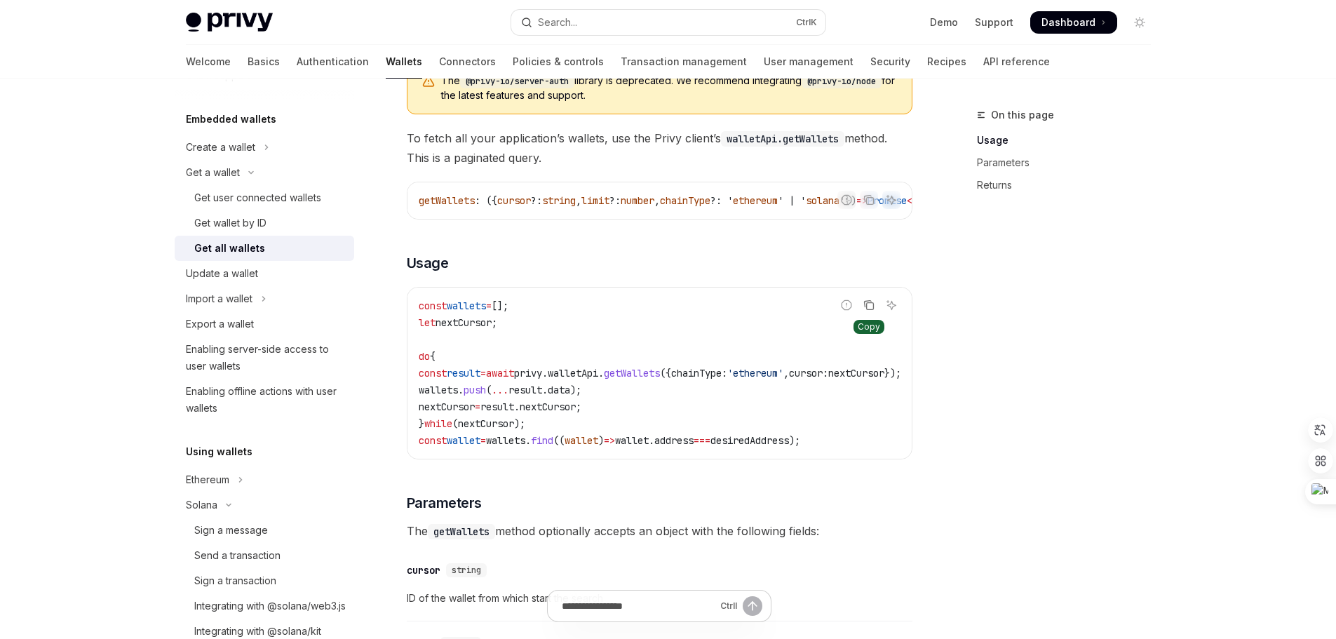
click at [874, 311] on icon "Copy the contents from the code block" at bounding box center [869, 305] width 11 height 11
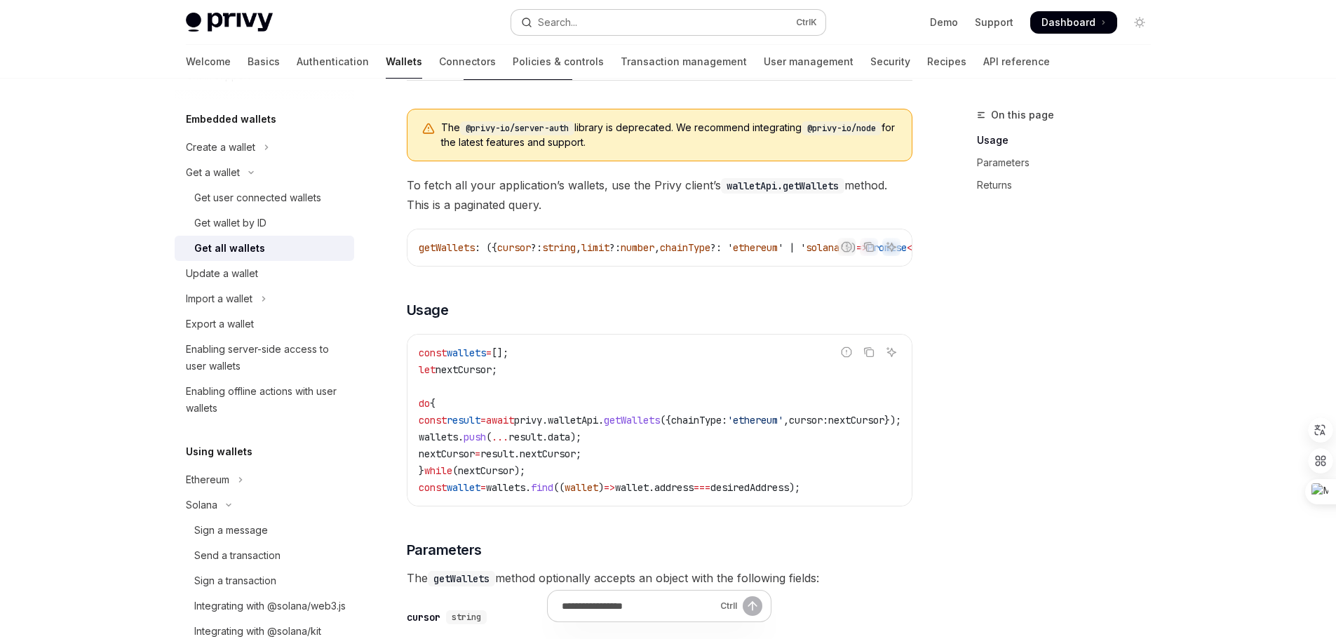
scroll to position [140, 0]
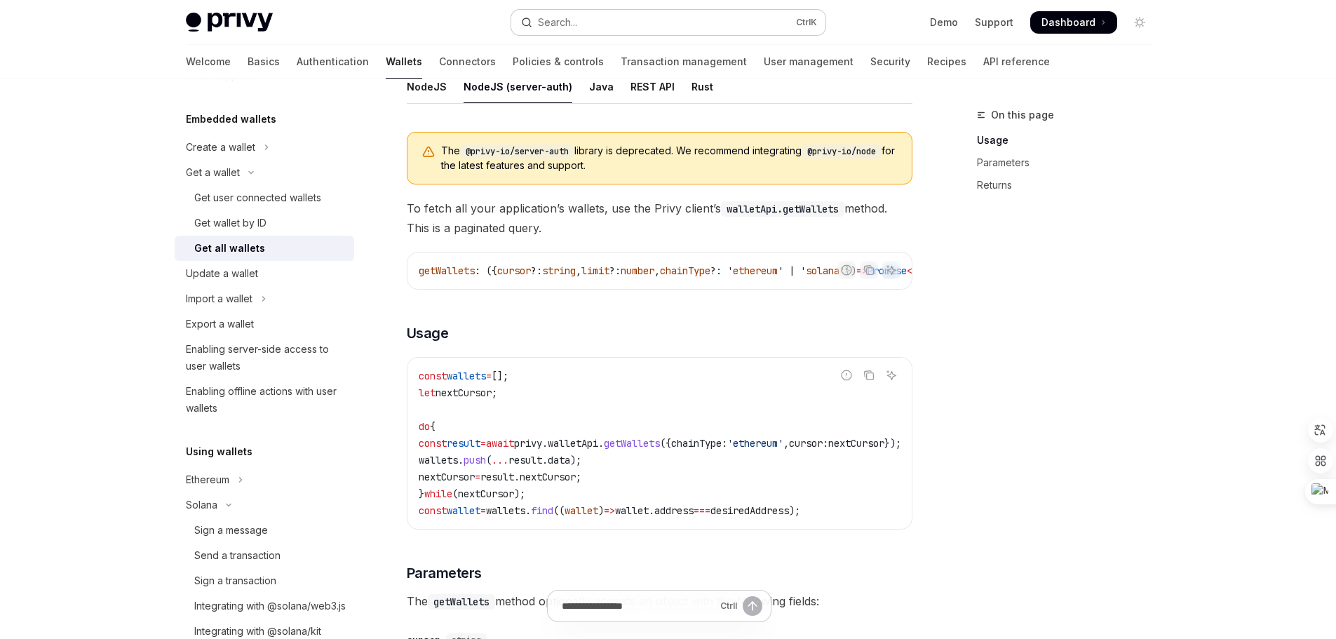
click at [567, 22] on div "Search..." at bounding box center [557, 22] width 39 height 17
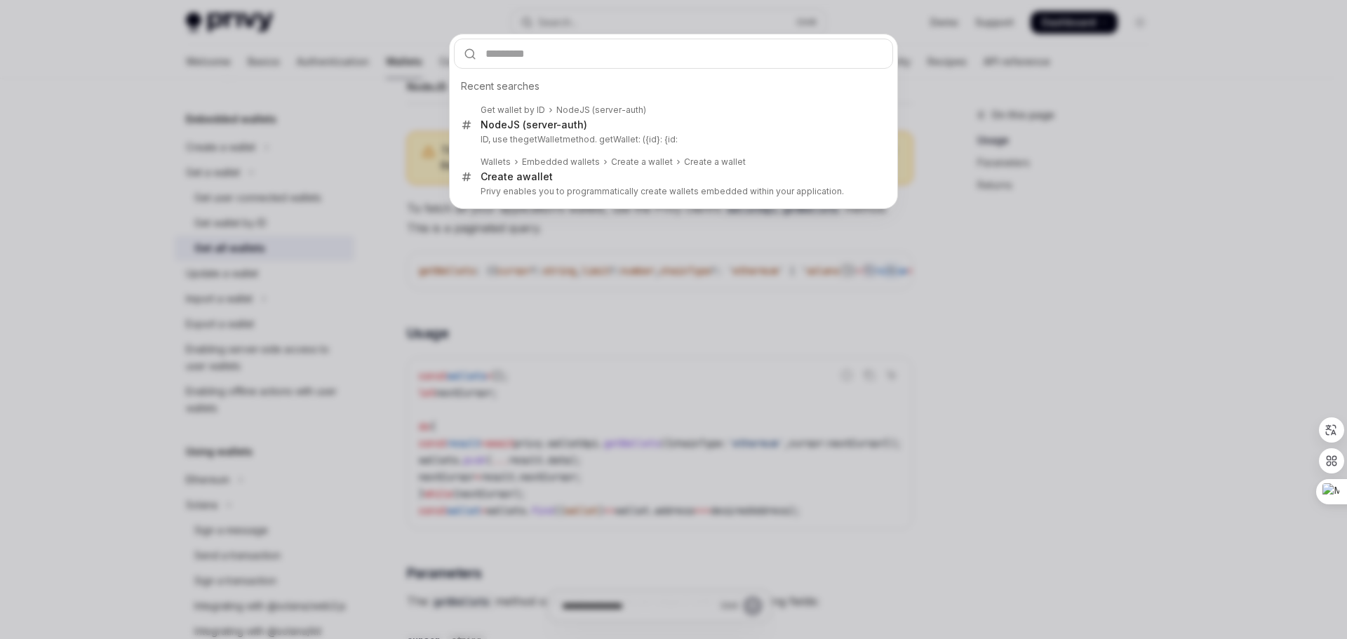
type input "**********"
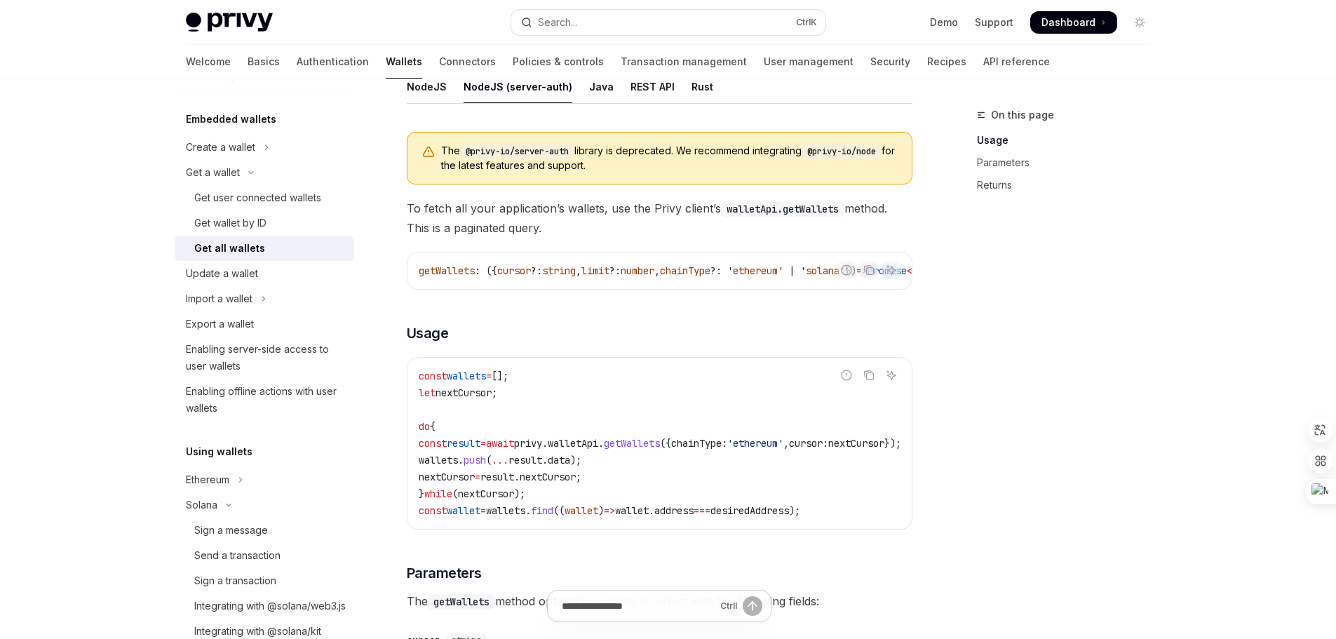
type textarea "*"
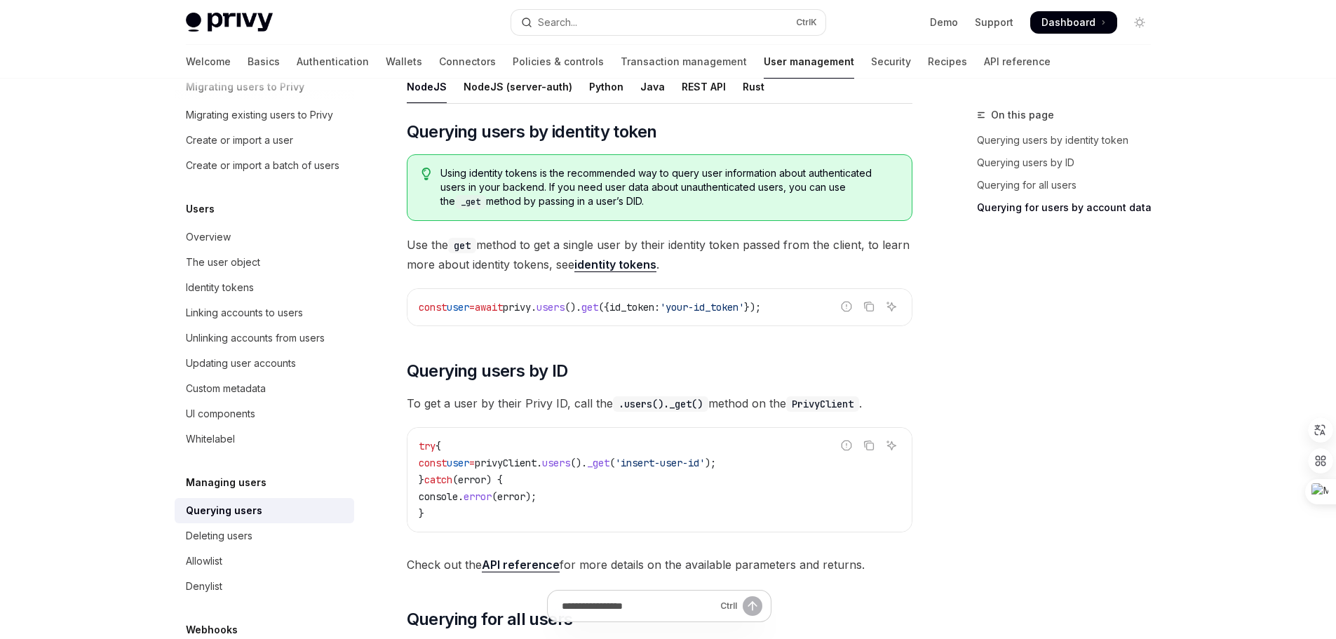
scroll to position [1076, 0]
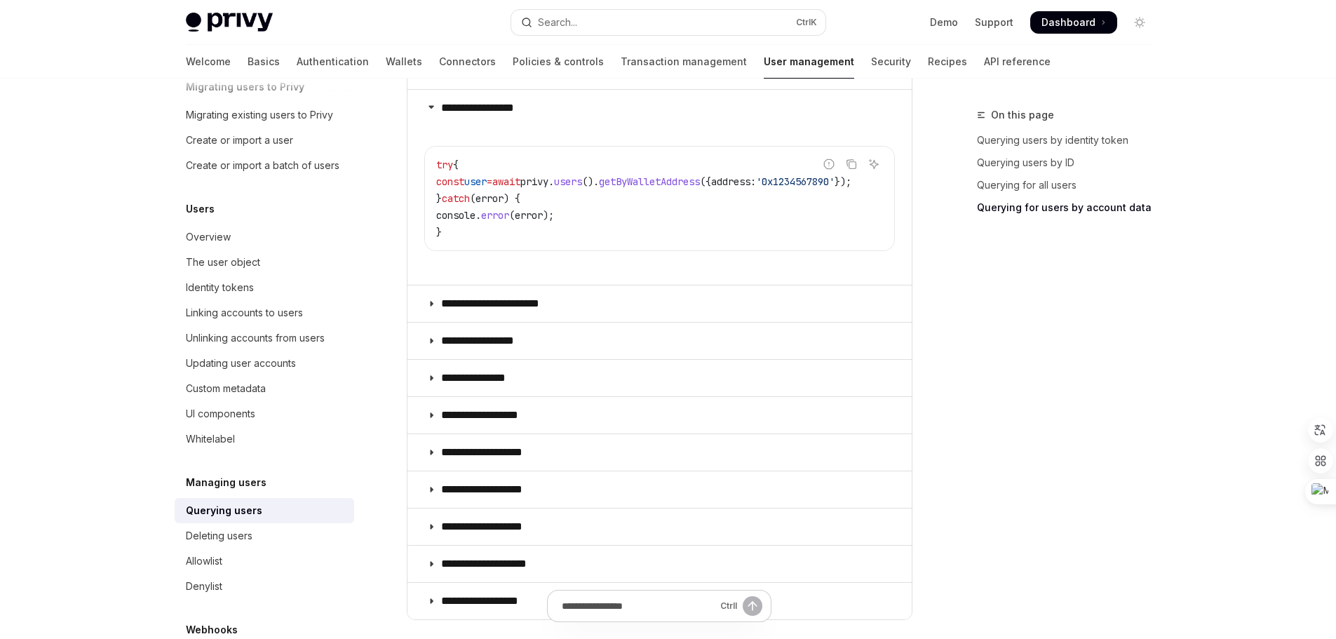
drag, startPoint x: 631, startPoint y: 256, endPoint x: 741, endPoint y: 260, distance: 109.5
click at [741, 260] on children "Report incorrect code Copy Ask AI try { const user = await privy . users (). ge…" at bounding box center [659, 203] width 471 height 142
drag, startPoint x: 727, startPoint y: 249, endPoint x: 827, endPoint y: 260, distance: 100.2
click at [829, 260] on children "Report incorrect code Copy Ask AI try { const user = await privy . users (). ge…" at bounding box center [659, 203] width 471 height 142
drag, startPoint x: 814, startPoint y: 256, endPoint x: 846, endPoint y: 257, distance: 31.6
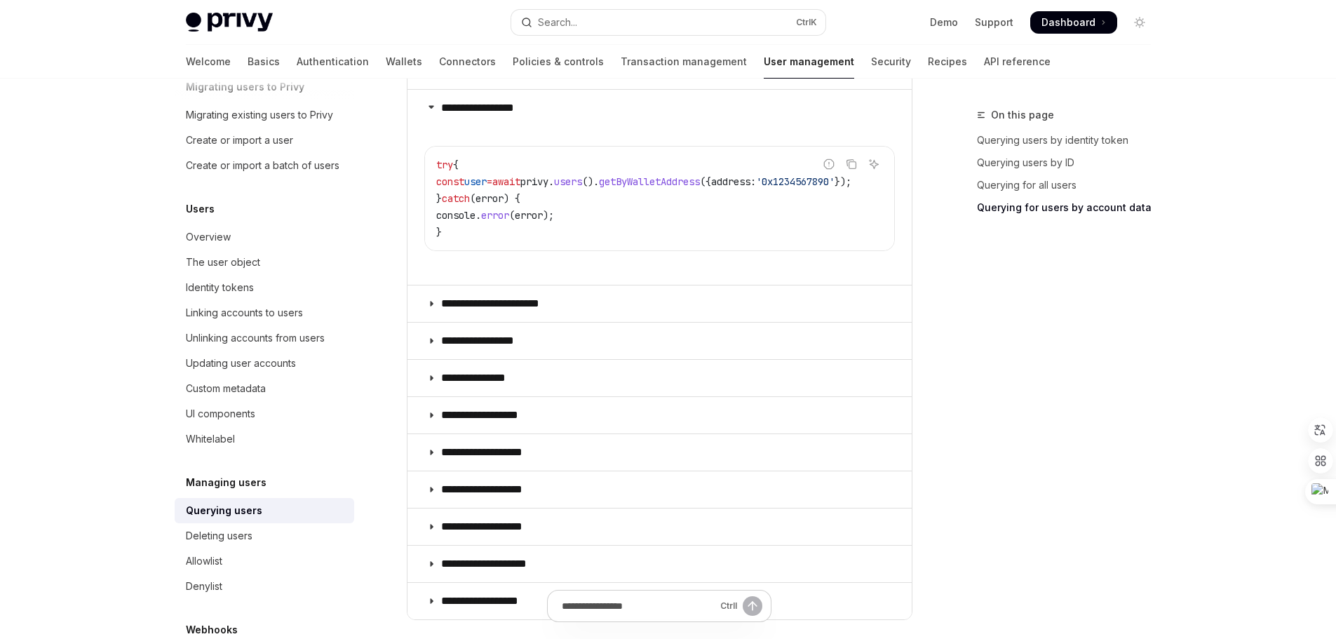
click at [893, 257] on children "Report incorrect code Copy Ask AI try { const user = await privy . users (). ge…" at bounding box center [659, 203] width 471 height 142
